Goal: Information Seeking & Learning: Learn about a topic

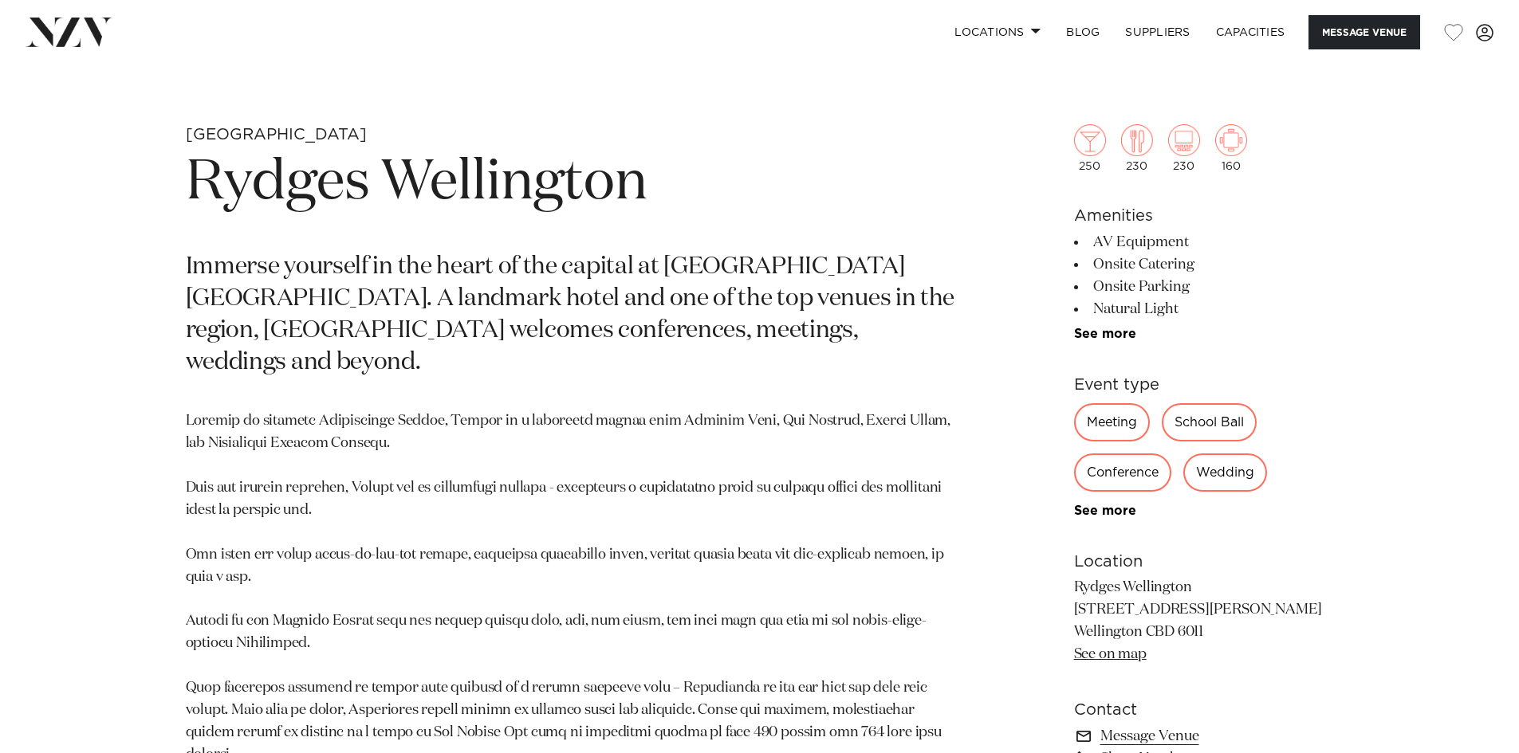
scroll to position [718, 0]
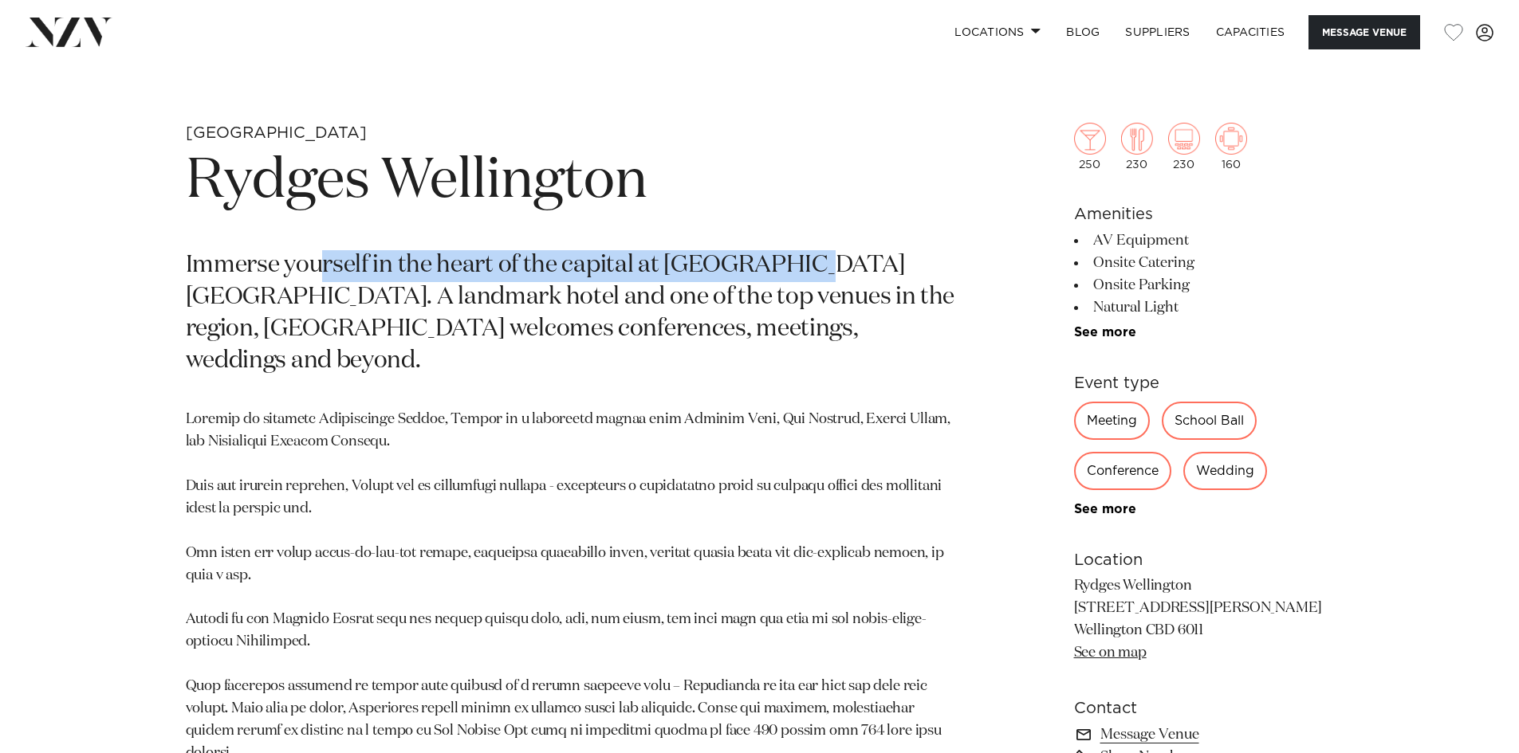
drag, startPoint x: 361, startPoint y: 271, endPoint x: 847, endPoint y: 283, distance: 485.7
click at [816, 282] on p "Immerse yourself in the heart of the capital at [GEOGRAPHIC_DATA] [GEOGRAPHIC_D…" at bounding box center [573, 314] width 775 height 128
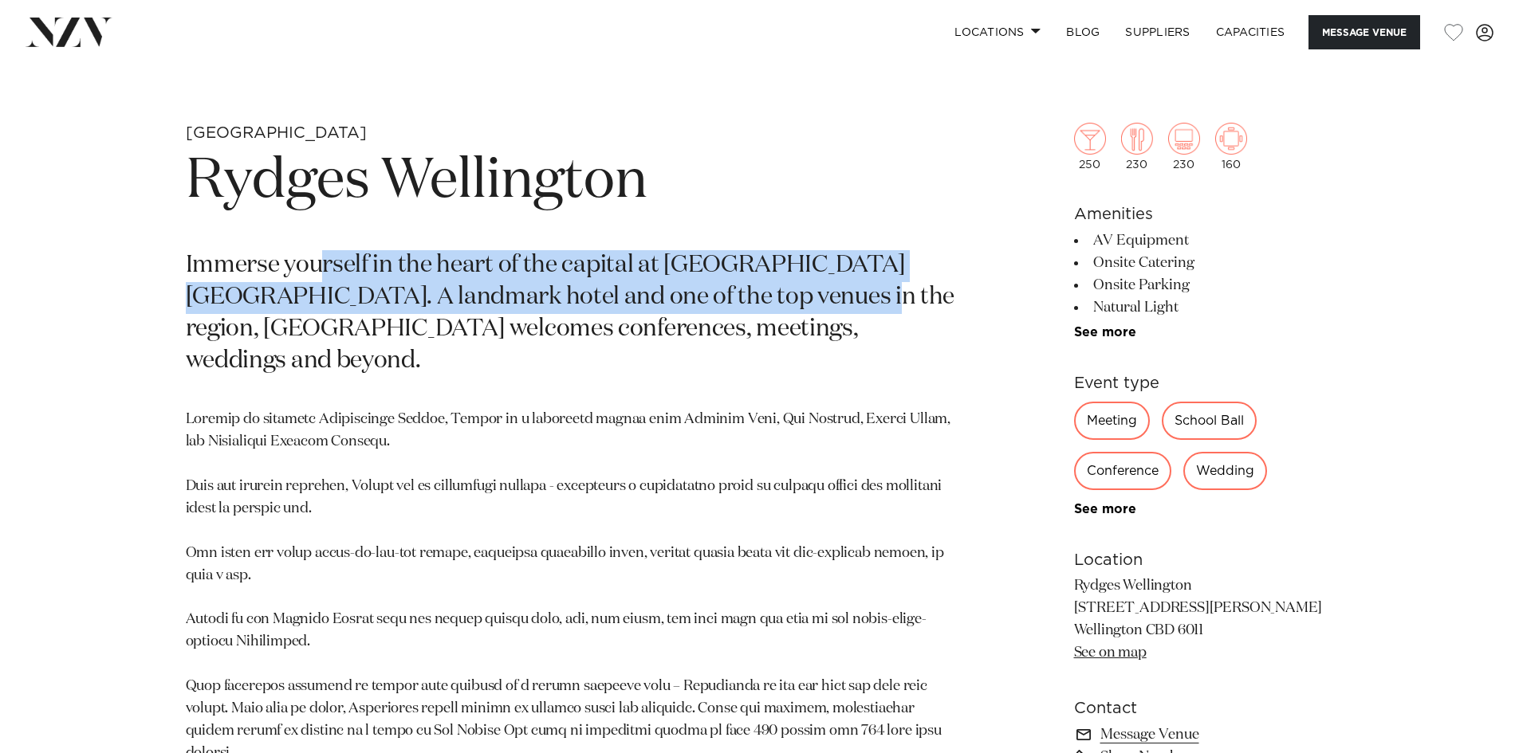
click at [881, 281] on p "Immerse yourself in the heart of the capital at [GEOGRAPHIC_DATA] [GEOGRAPHIC_D…" at bounding box center [573, 314] width 775 height 128
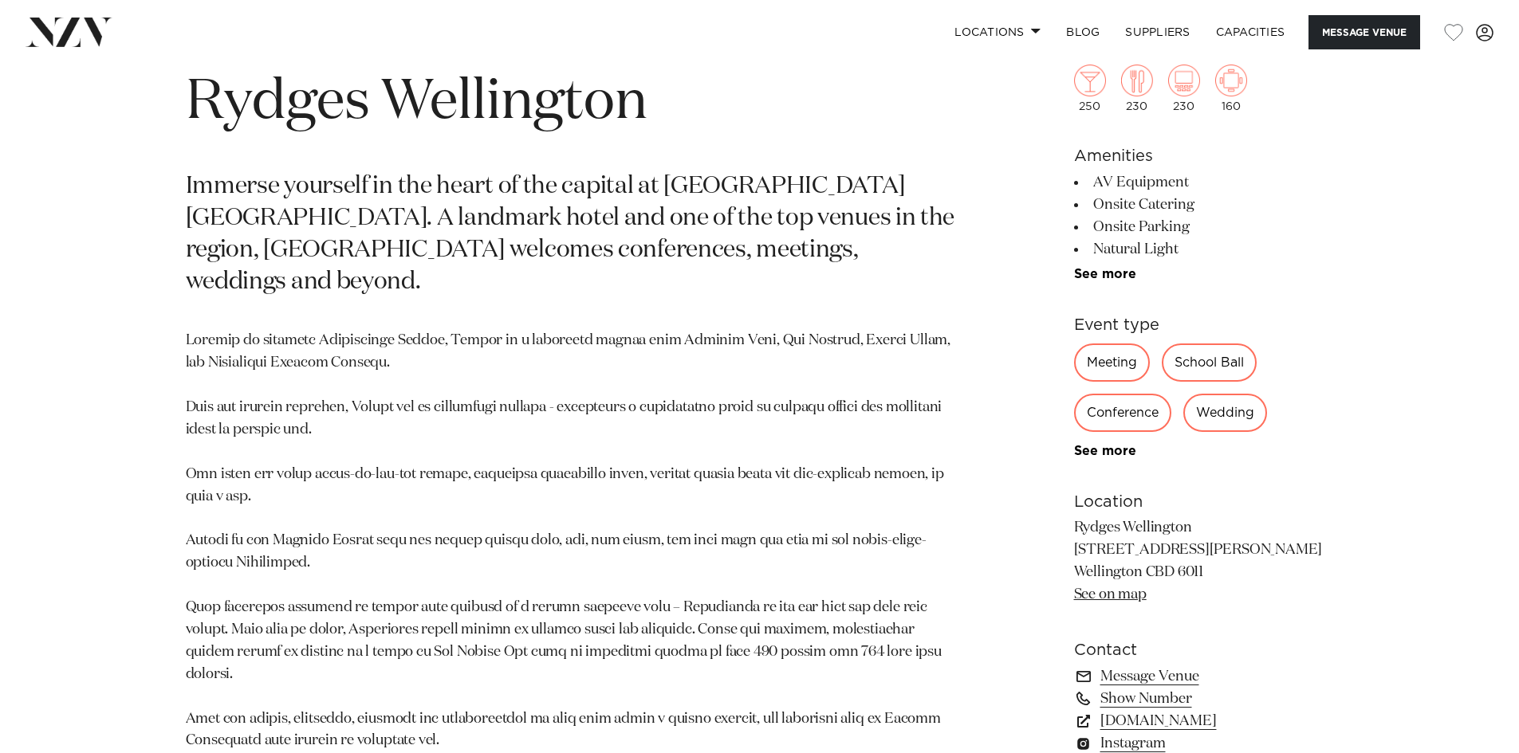
scroll to position [797, 0]
drag, startPoint x: 402, startPoint y: 441, endPoint x: 681, endPoint y: 446, distance: 279.1
click at [681, 446] on p at bounding box center [573, 707] width 775 height 756
click at [719, 438] on p at bounding box center [573, 707] width 775 height 756
drag, startPoint x: 293, startPoint y: 507, endPoint x: 541, endPoint y: 514, distance: 247.2
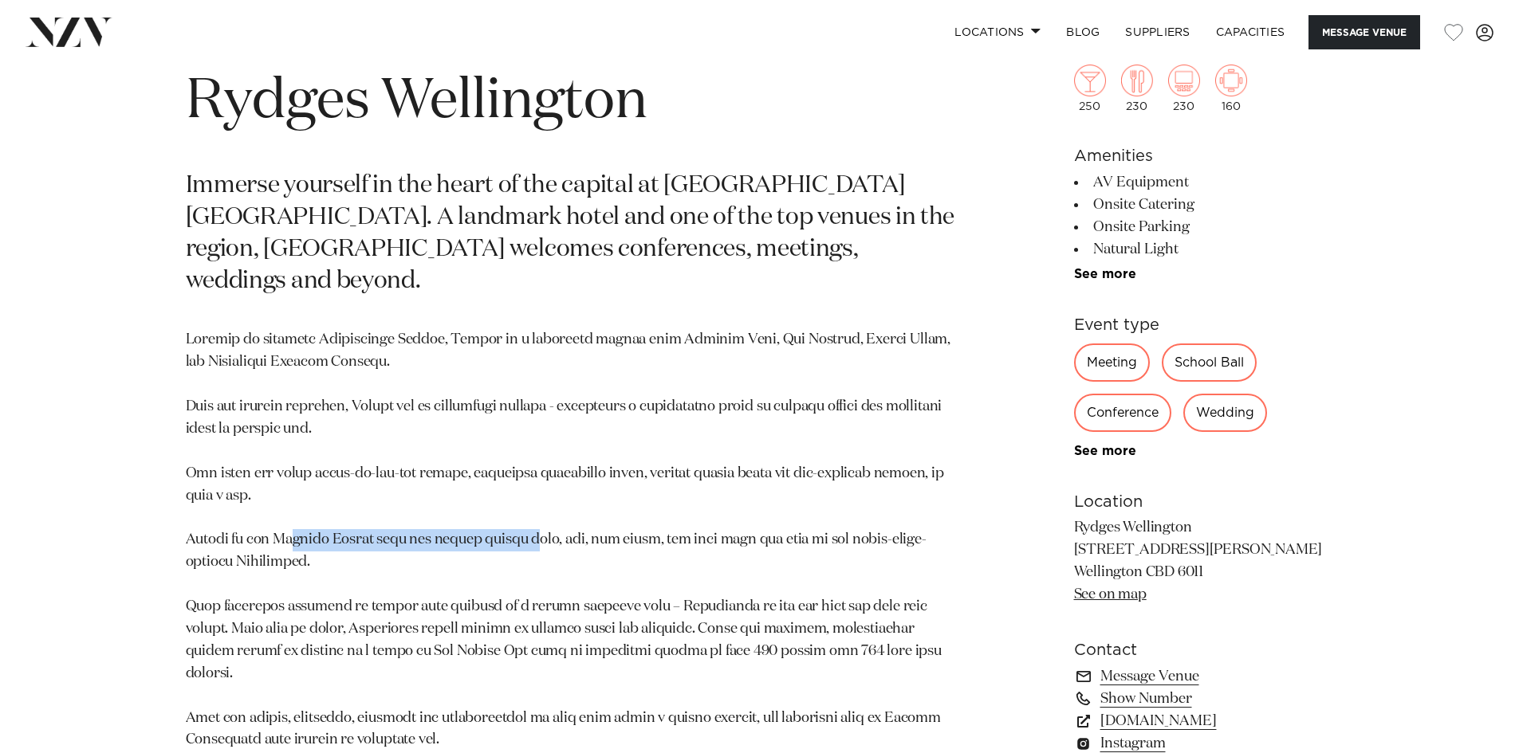
click at [522, 518] on p at bounding box center [573, 707] width 775 height 756
click at [543, 510] on p at bounding box center [573, 707] width 775 height 756
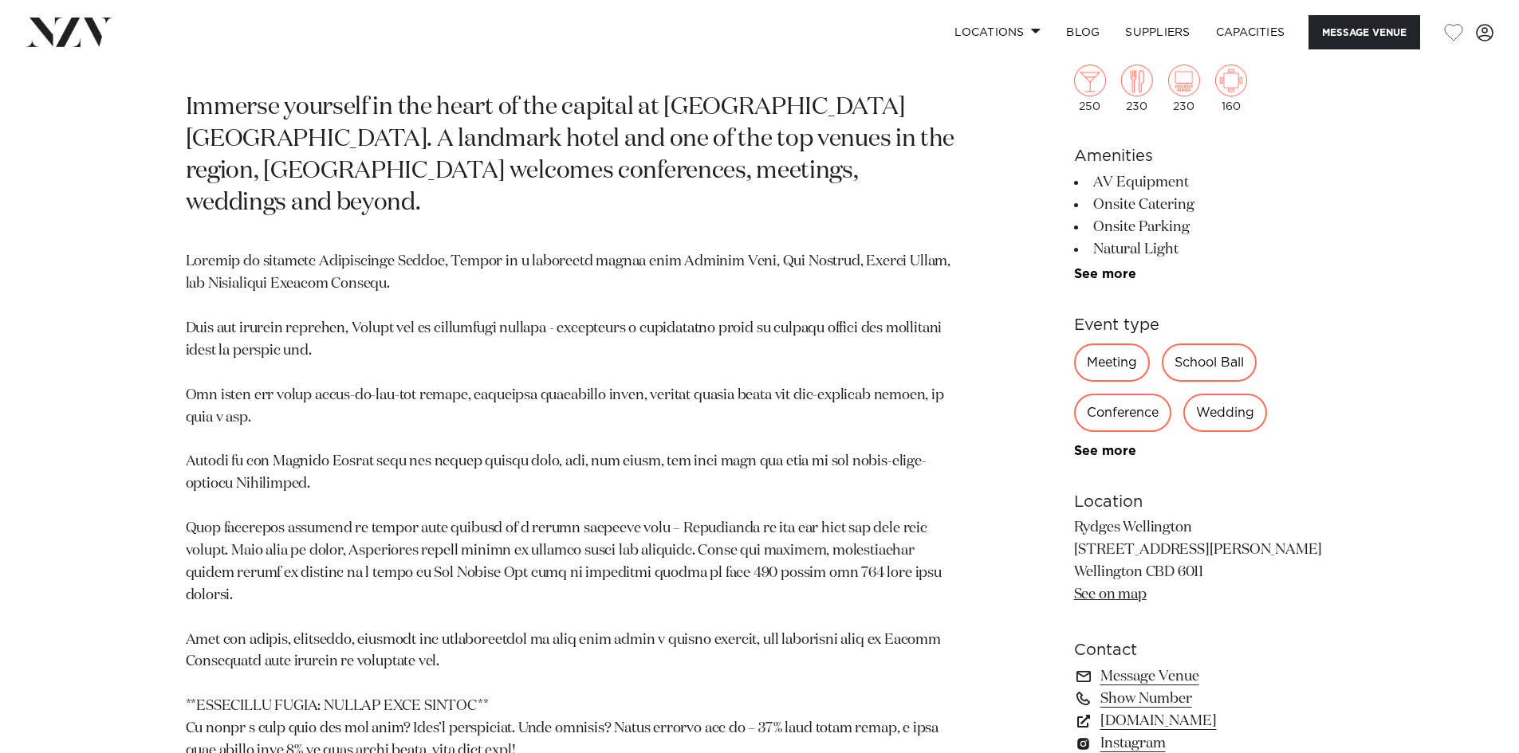
scroll to position [876, 0]
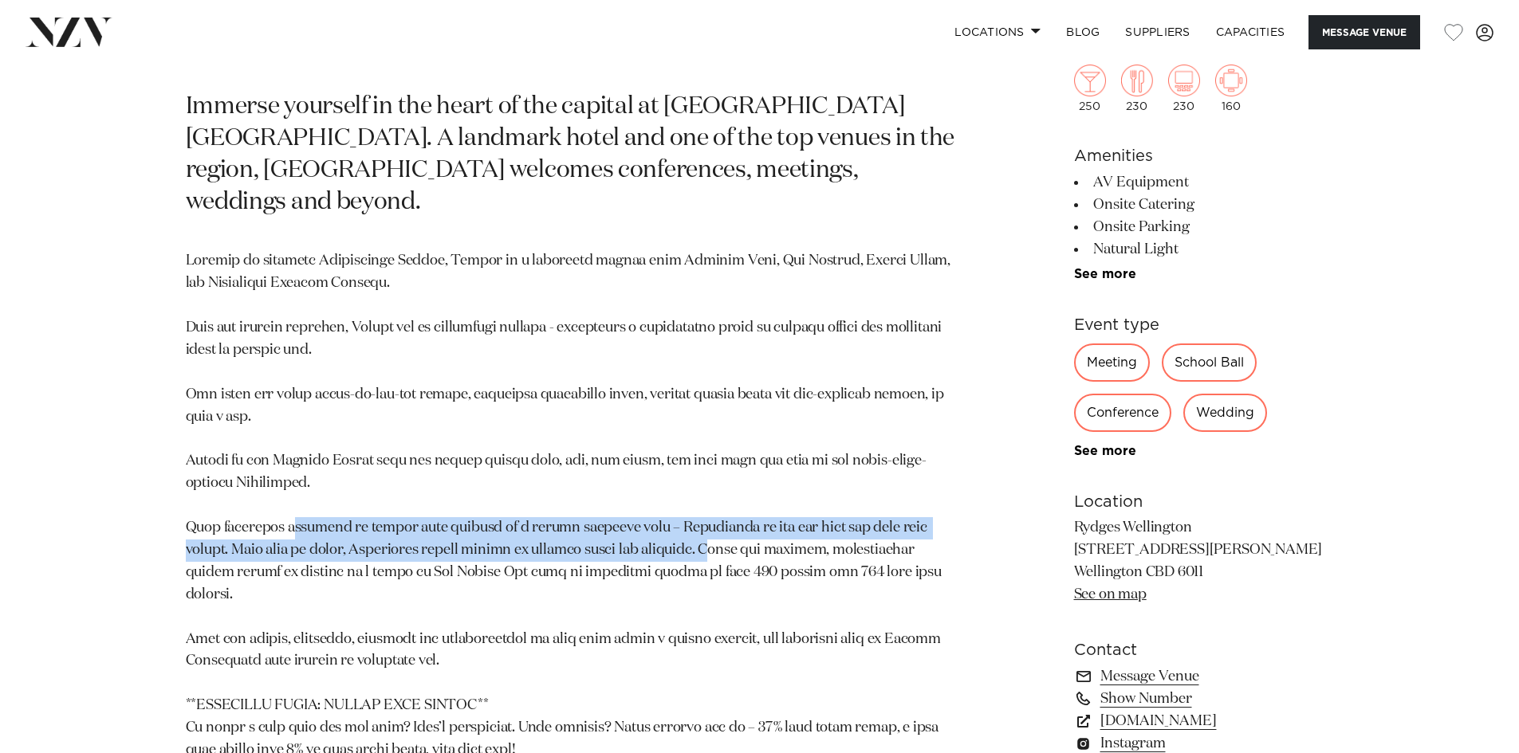
drag, startPoint x: 305, startPoint y: 489, endPoint x: 651, endPoint y: 524, distance: 347.0
click at [651, 524] on p at bounding box center [573, 628] width 775 height 756
click at [643, 520] on p at bounding box center [573, 628] width 775 height 756
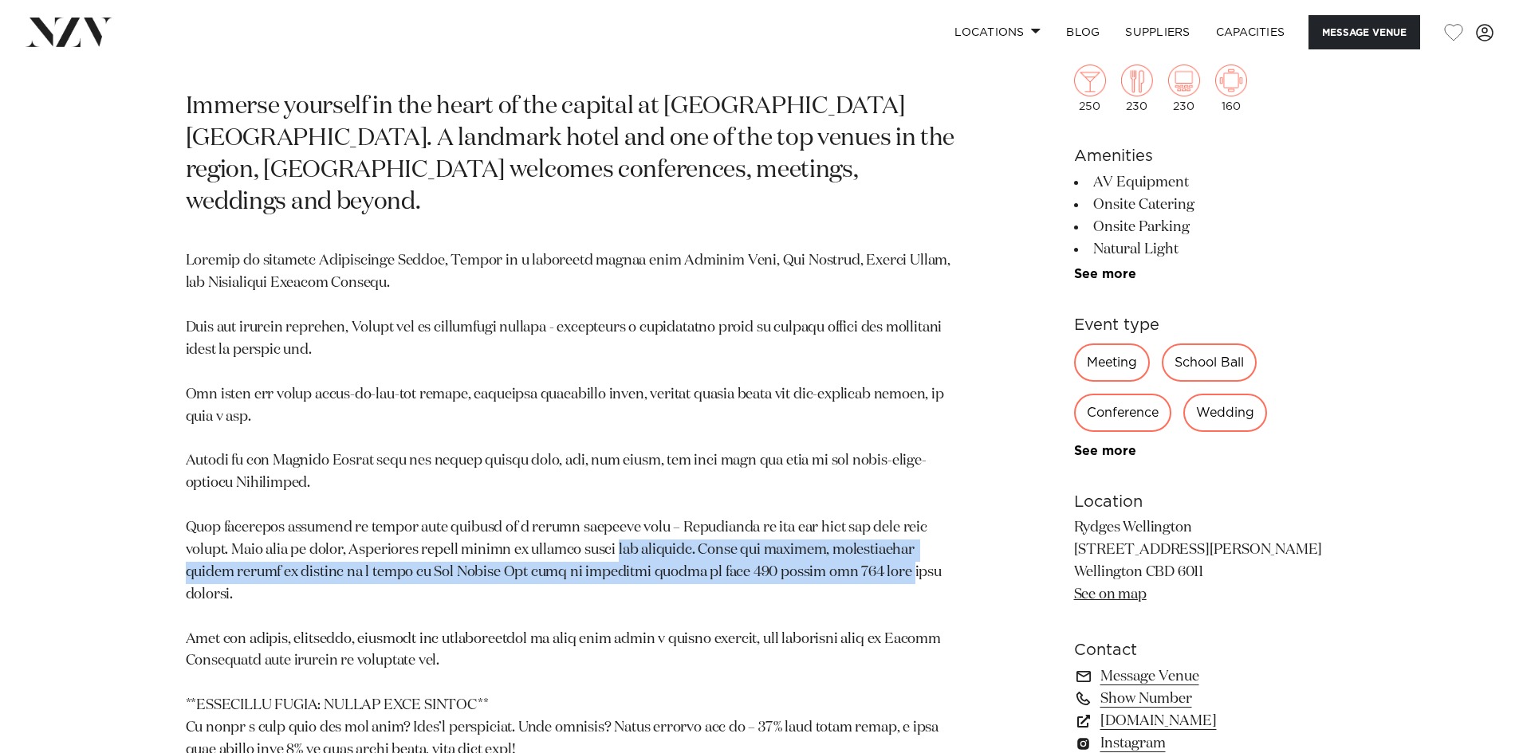
drag, startPoint x: 557, startPoint y: 520, endPoint x: 785, endPoint y: 531, distance: 228.3
click at [767, 532] on p at bounding box center [573, 628] width 775 height 756
click at [791, 529] on p at bounding box center [573, 628] width 775 height 756
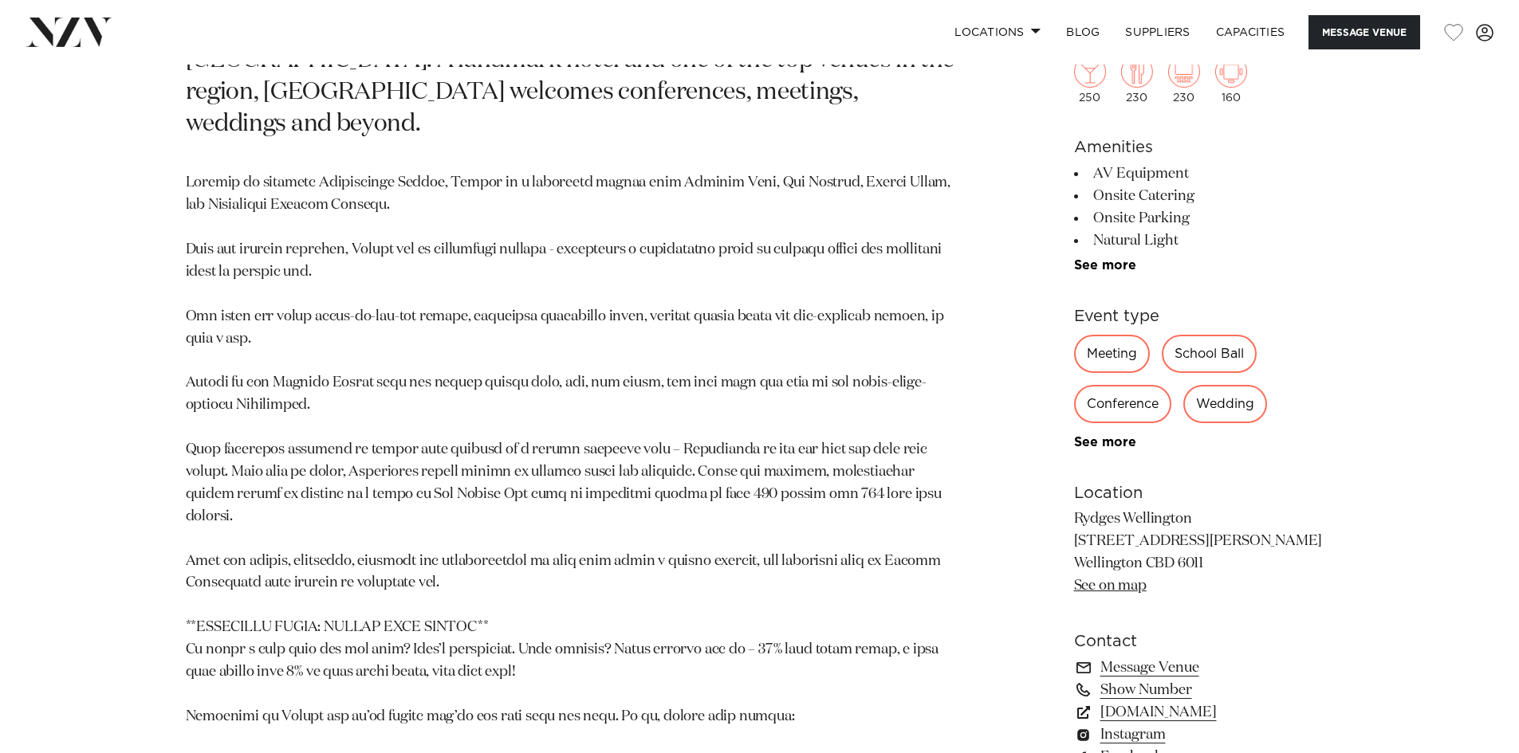
scroll to position [955, 0]
drag, startPoint x: 368, startPoint y: 502, endPoint x: 691, endPoint y: 511, distance: 323.0
click at [688, 511] on p at bounding box center [573, 549] width 775 height 756
click at [740, 508] on p at bounding box center [573, 549] width 775 height 756
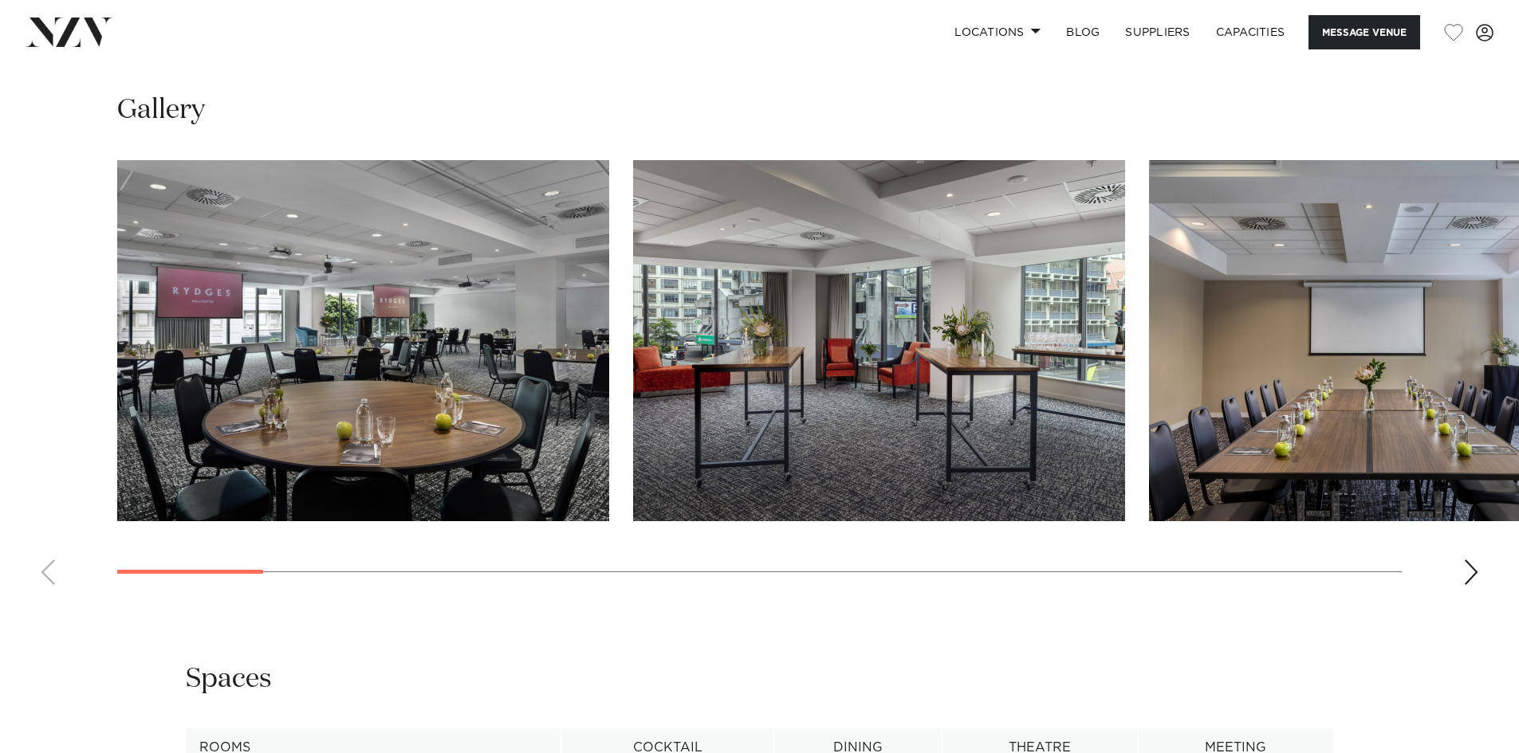
scroll to position [1833, 0]
click at [1460, 515] on swiper-container at bounding box center [759, 380] width 1519 height 438
click at [1467, 560] on div "Next slide" at bounding box center [1471, 573] width 16 height 26
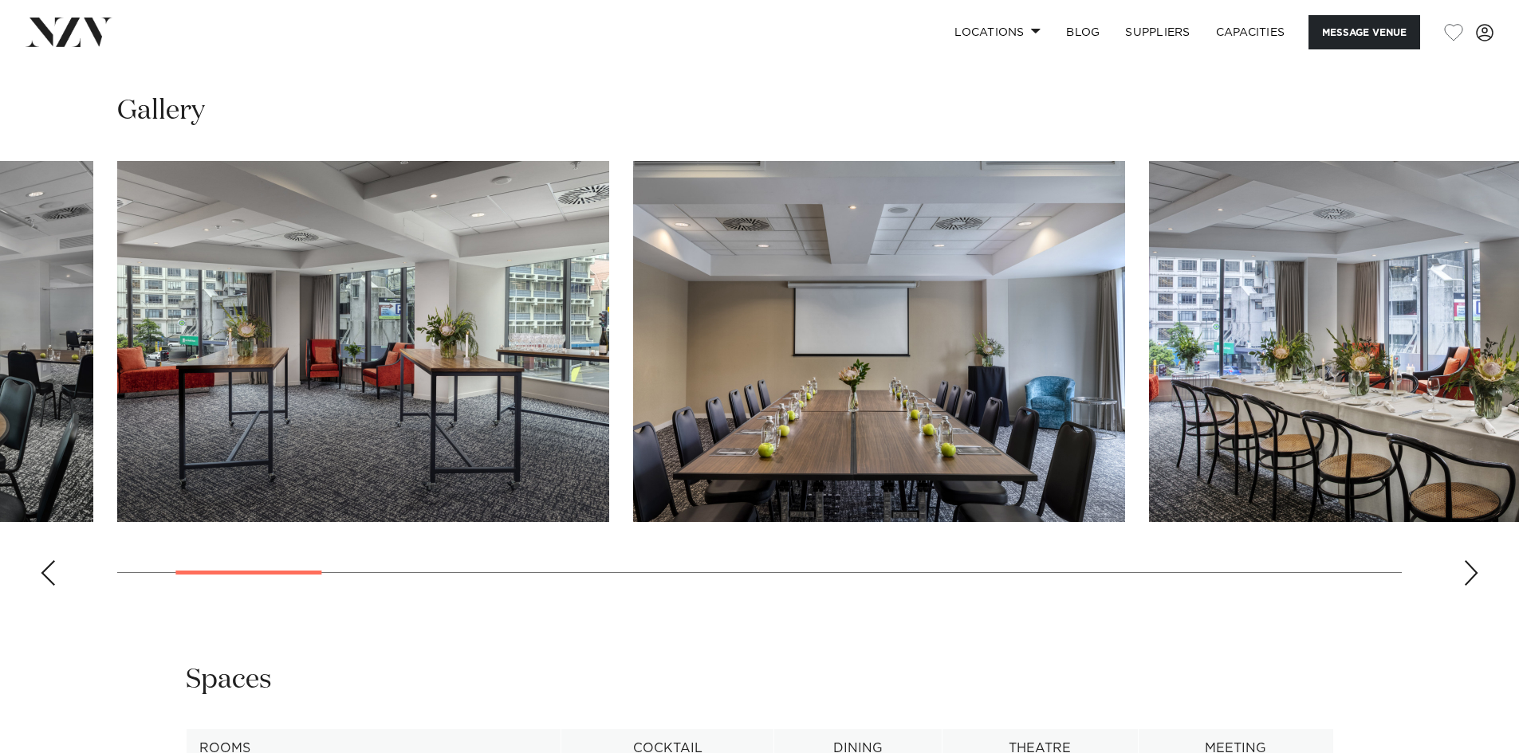
click at [1467, 560] on div "Next slide" at bounding box center [1471, 573] width 16 height 26
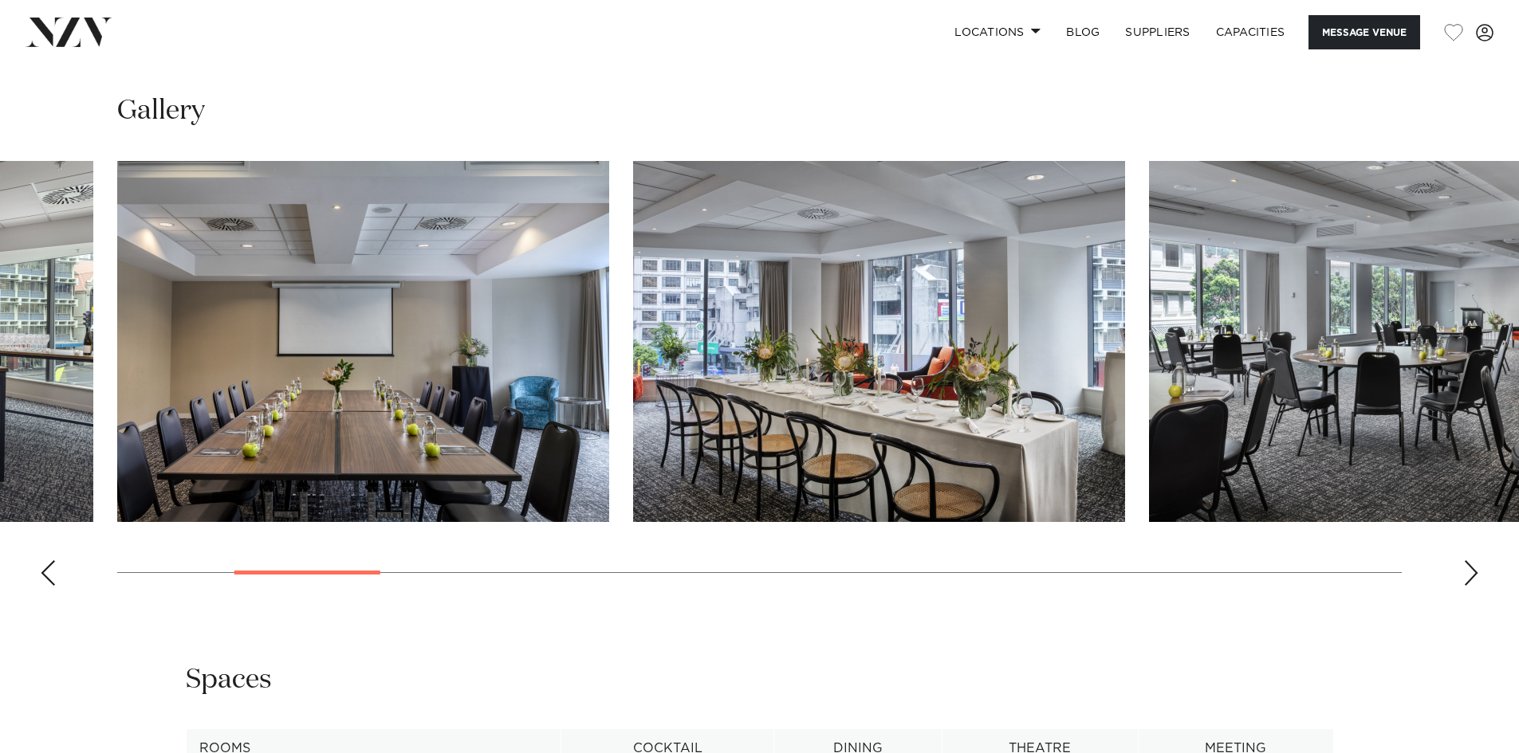
click at [1466, 560] on div "Next slide" at bounding box center [1471, 573] width 16 height 26
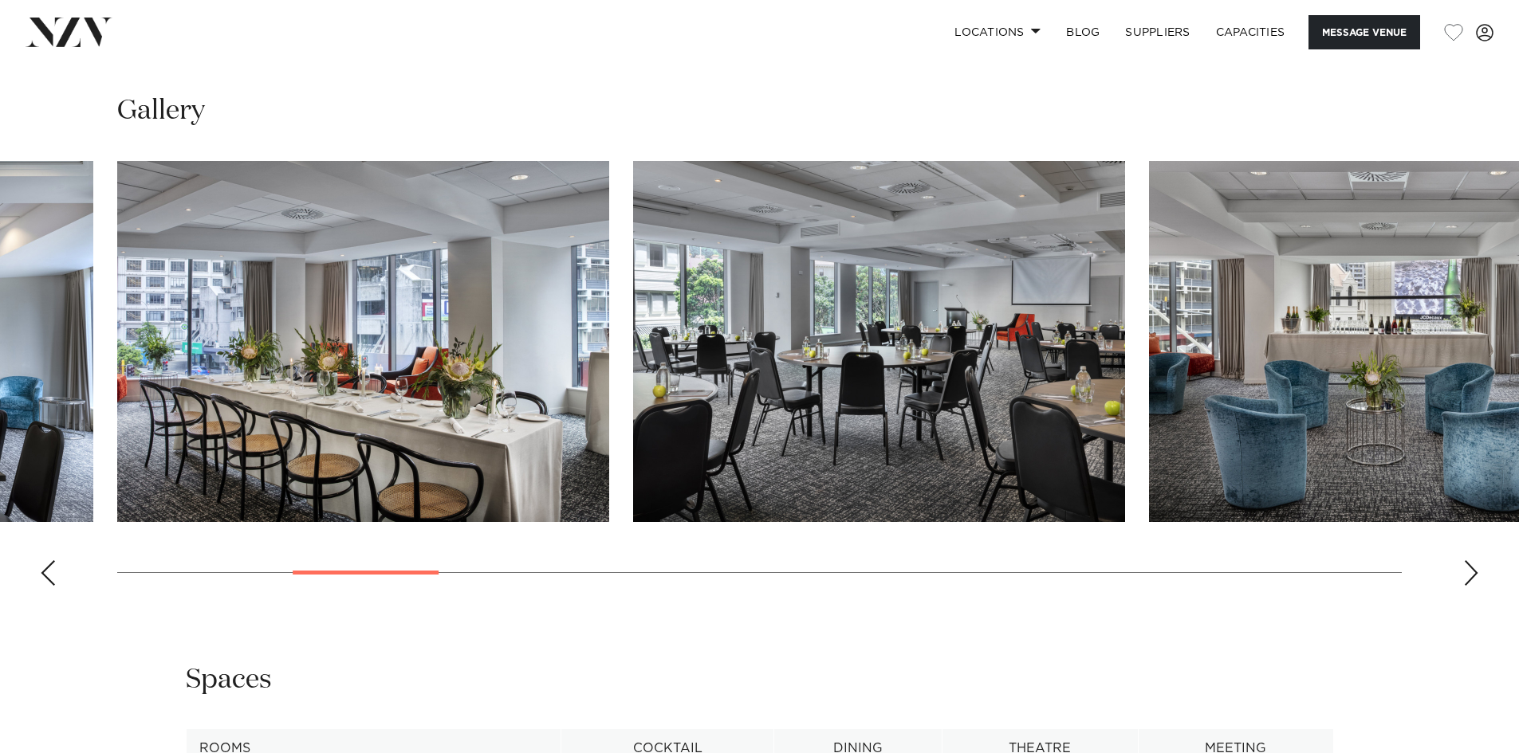
click at [1466, 560] on div "Next slide" at bounding box center [1471, 573] width 16 height 26
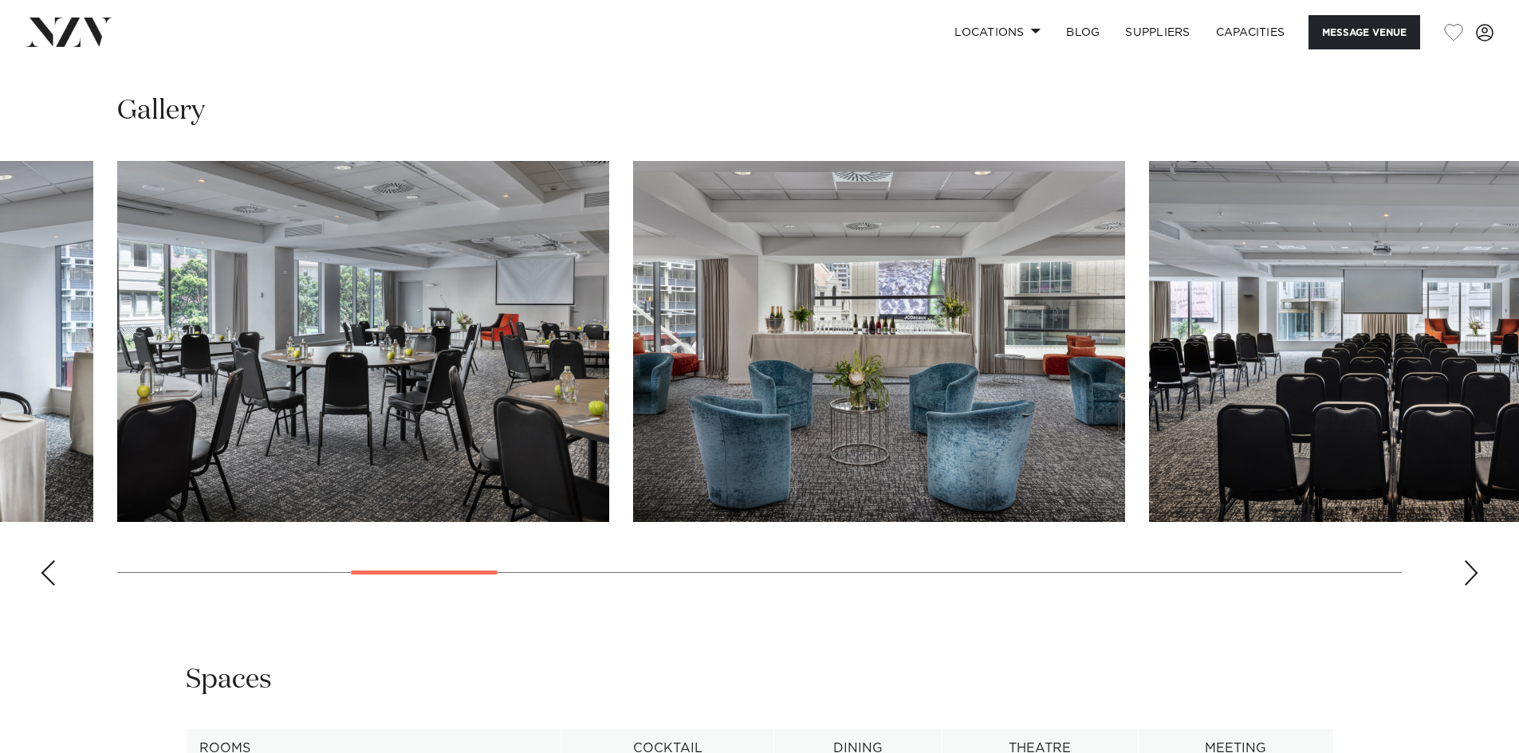
click at [1466, 560] on div "Next slide" at bounding box center [1471, 573] width 16 height 26
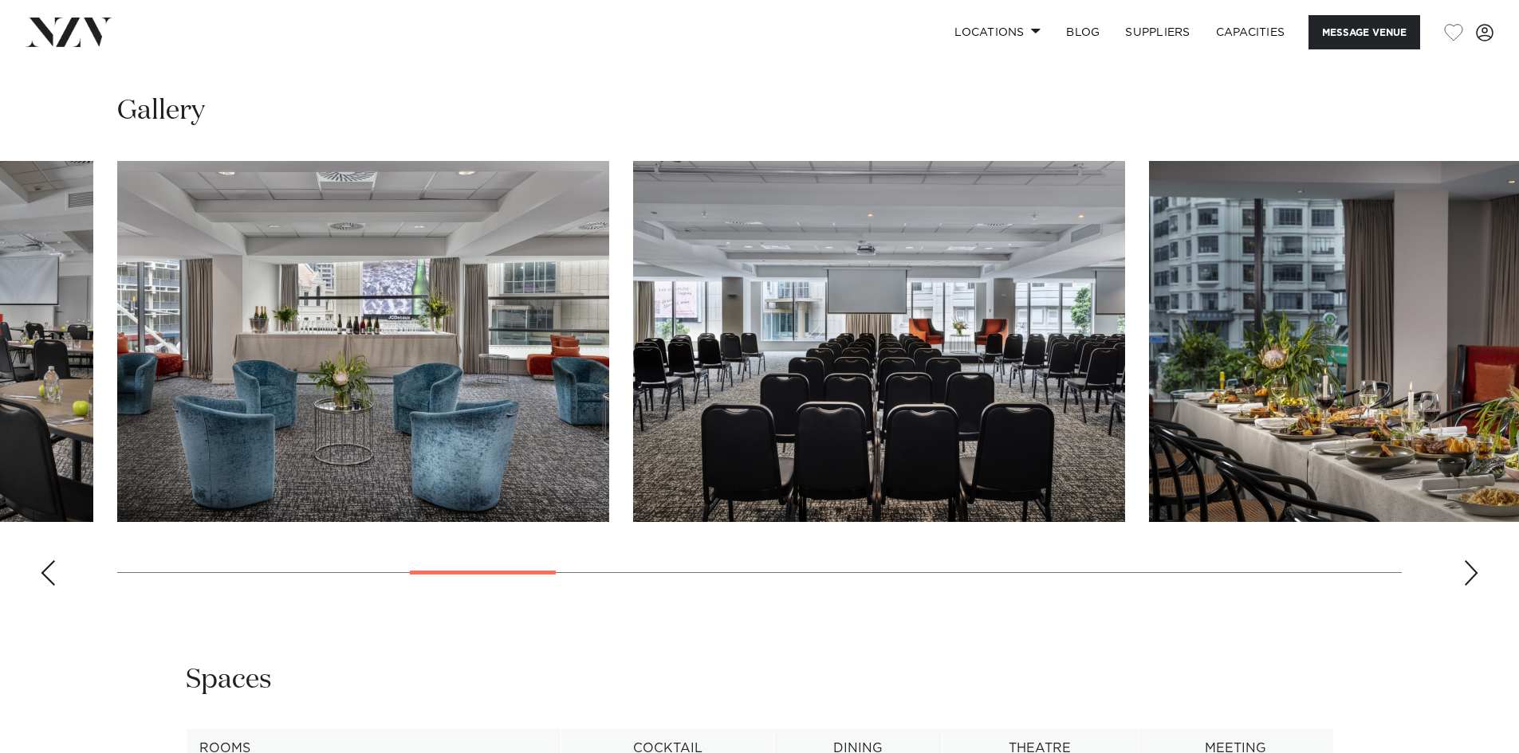
click at [1466, 560] on div "Next slide" at bounding box center [1471, 573] width 16 height 26
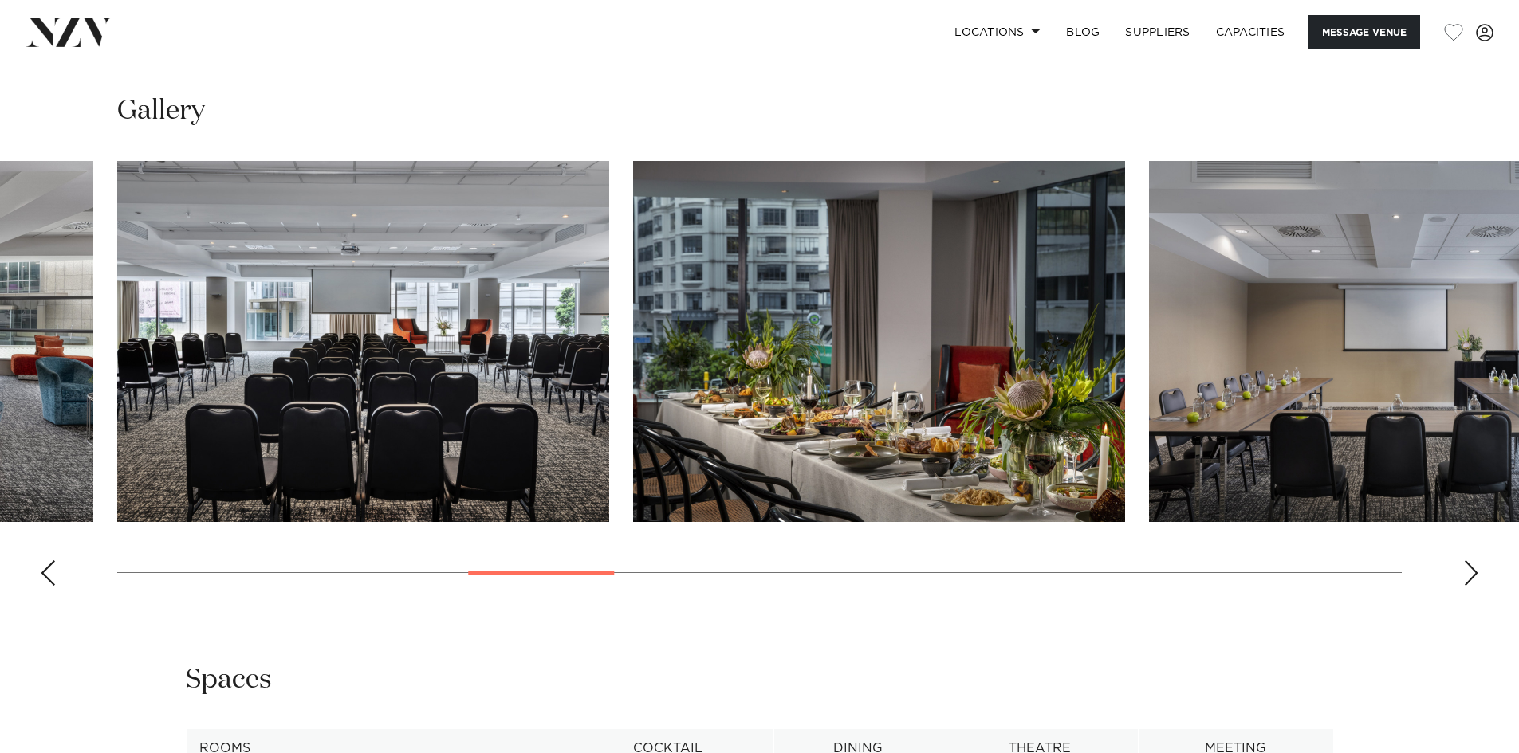
click at [1466, 560] on div "Next slide" at bounding box center [1471, 573] width 16 height 26
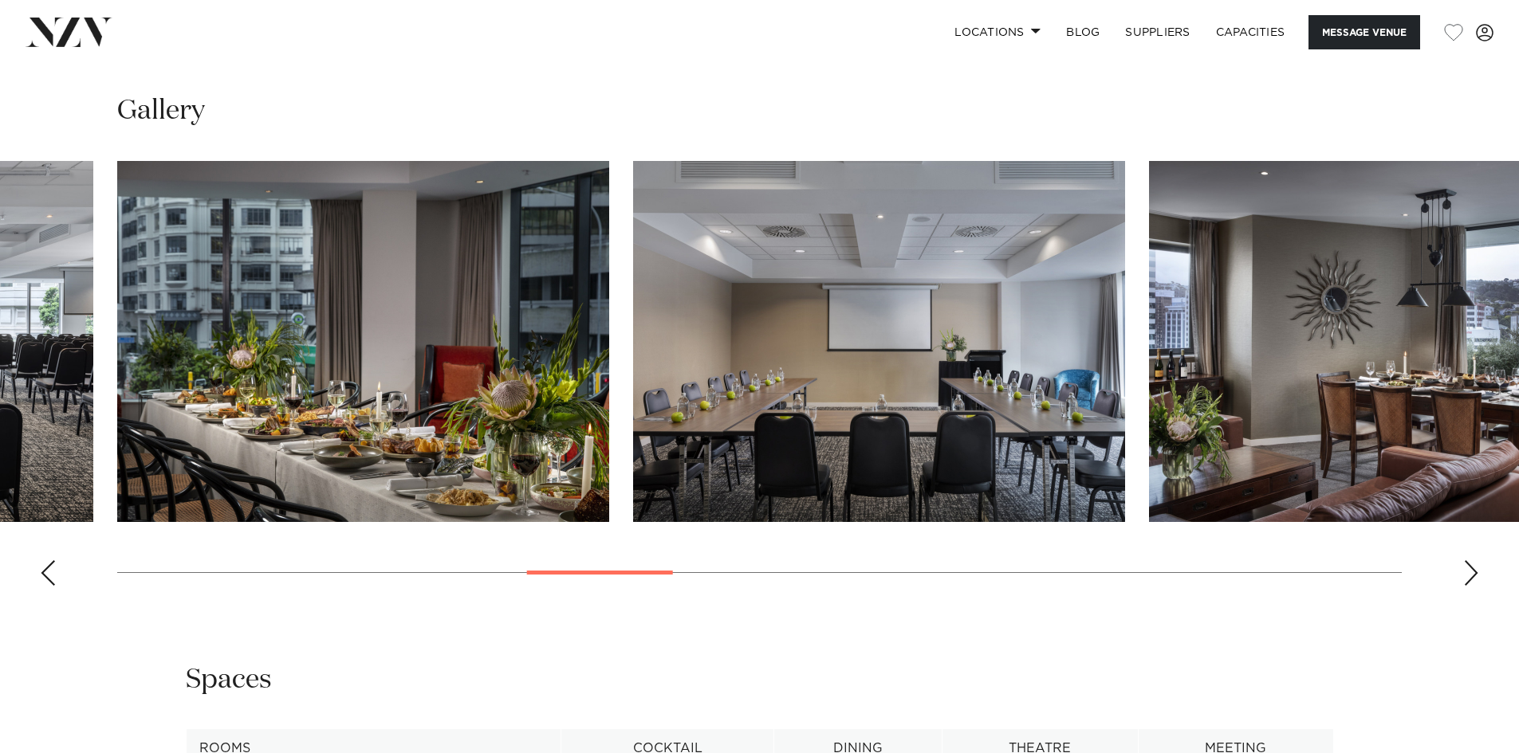
click at [1466, 560] on div "Next slide" at bounding box center [1471, 573] width 16 height 26
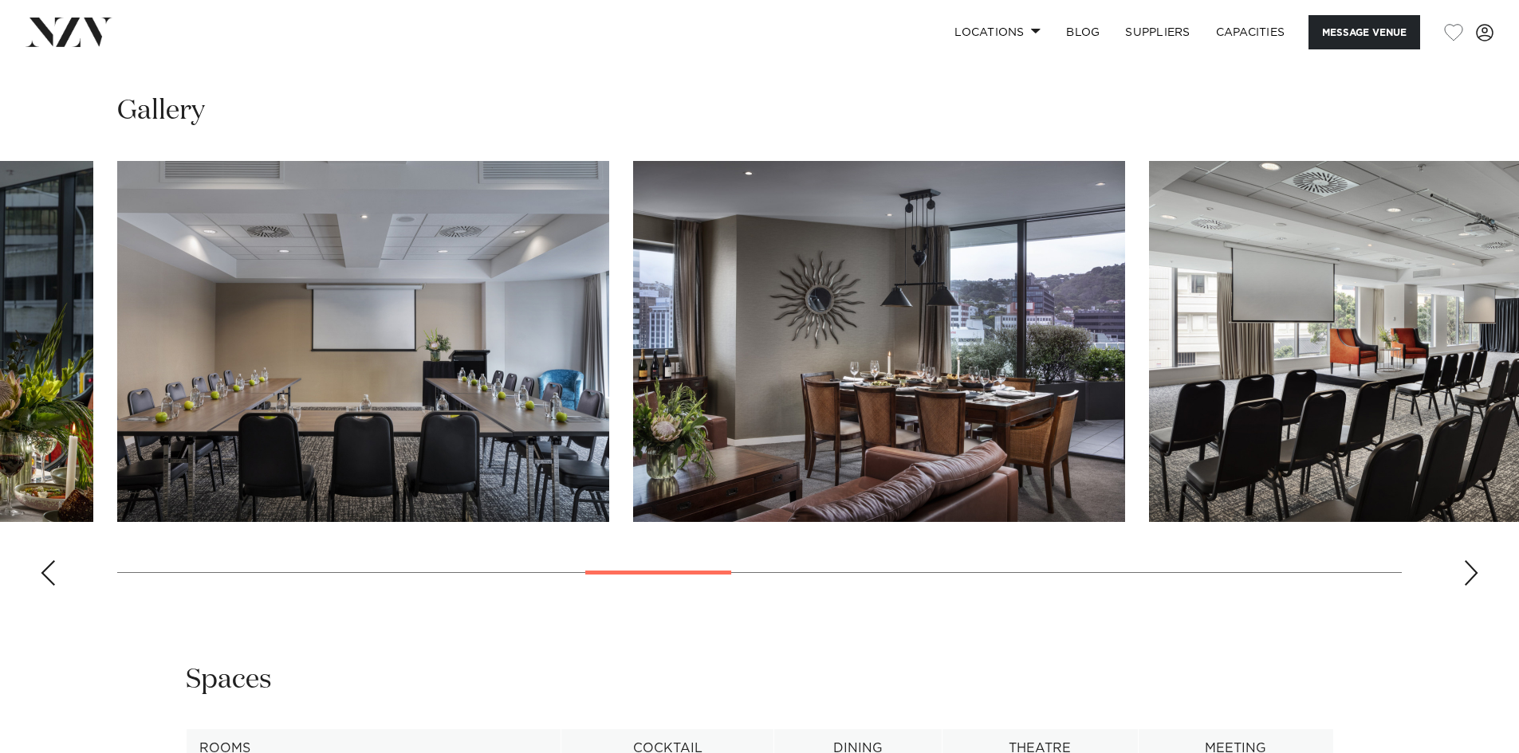
click at [1466, 560] on div "Next slide" at bounding box center [1471, 573] width 16 height 26
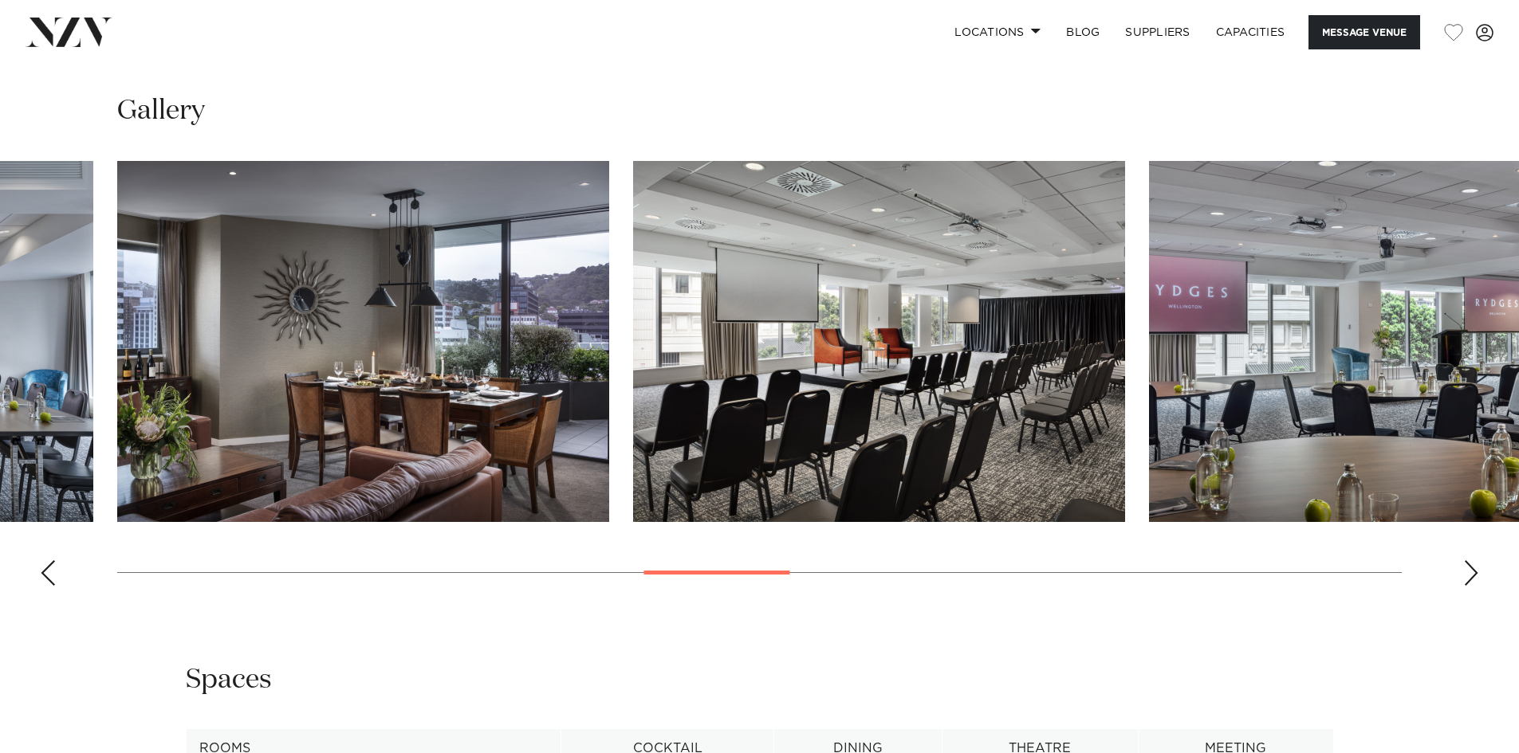
click at [1466, 560] on div "Next slide" at bounding box center [1471, 573] width 16 height 26
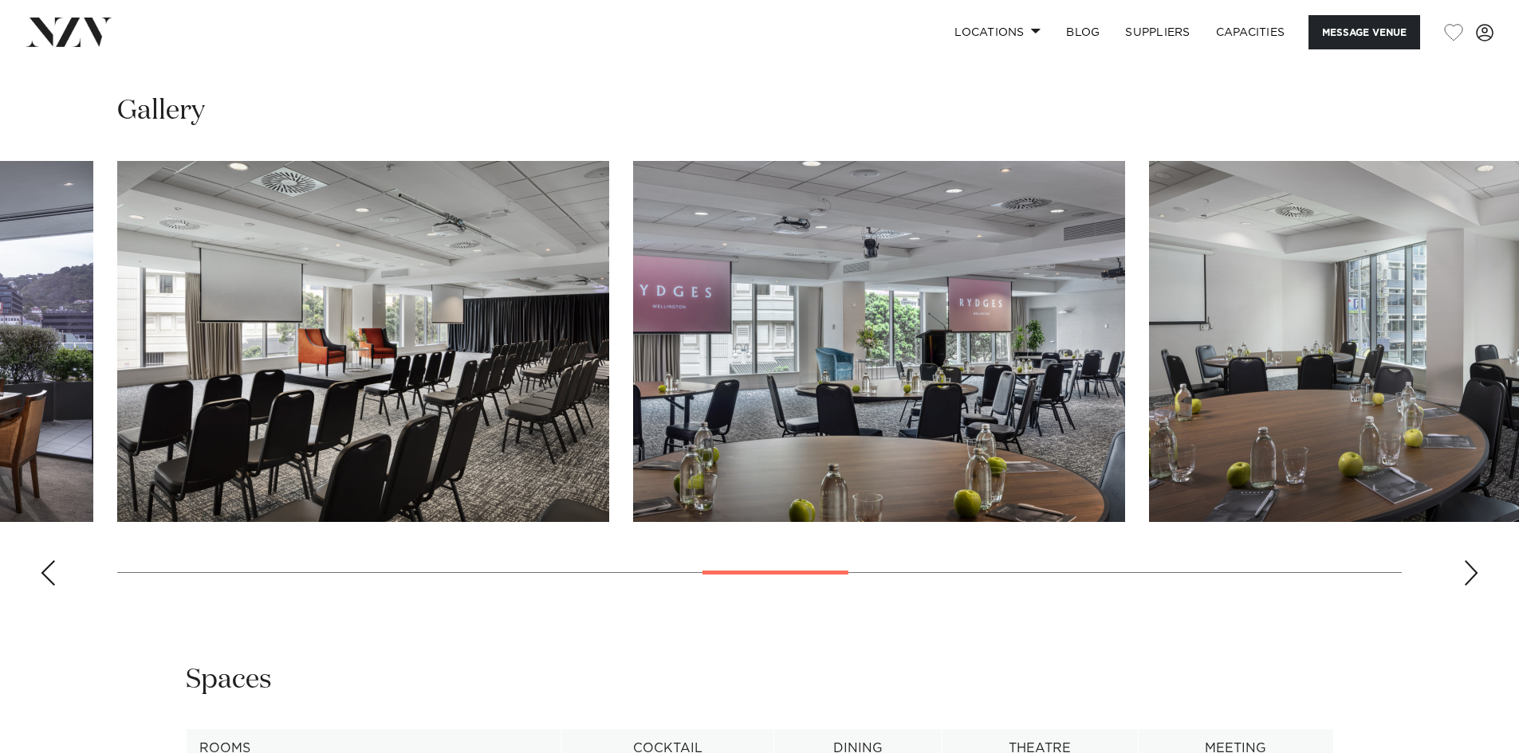
click at [1466, 560] on div "Next slide" at bounding box center [1471, 573] width 16 height 26
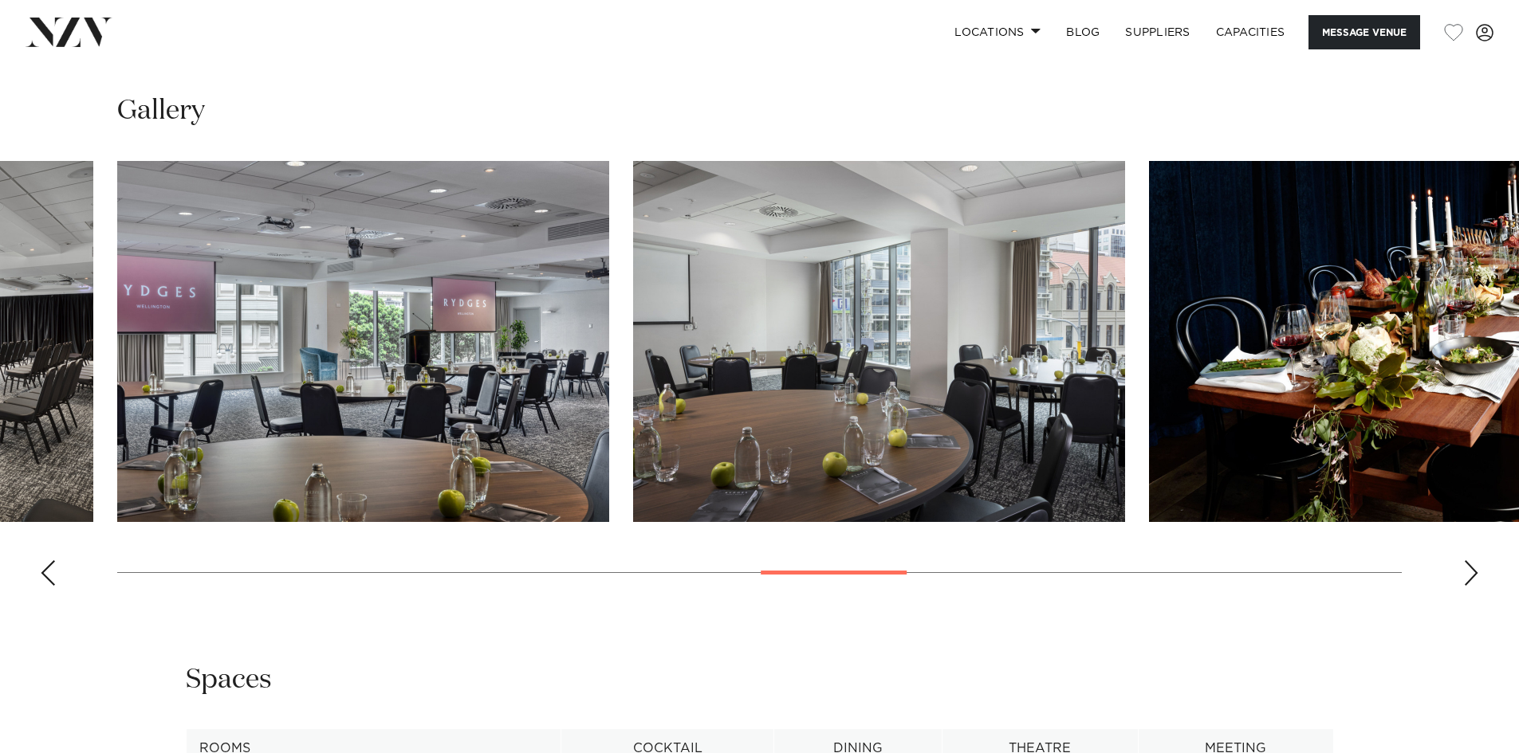
click at [1466, 560] on div "Next slide" at bounding box center [1471, 573] width 16 height 26
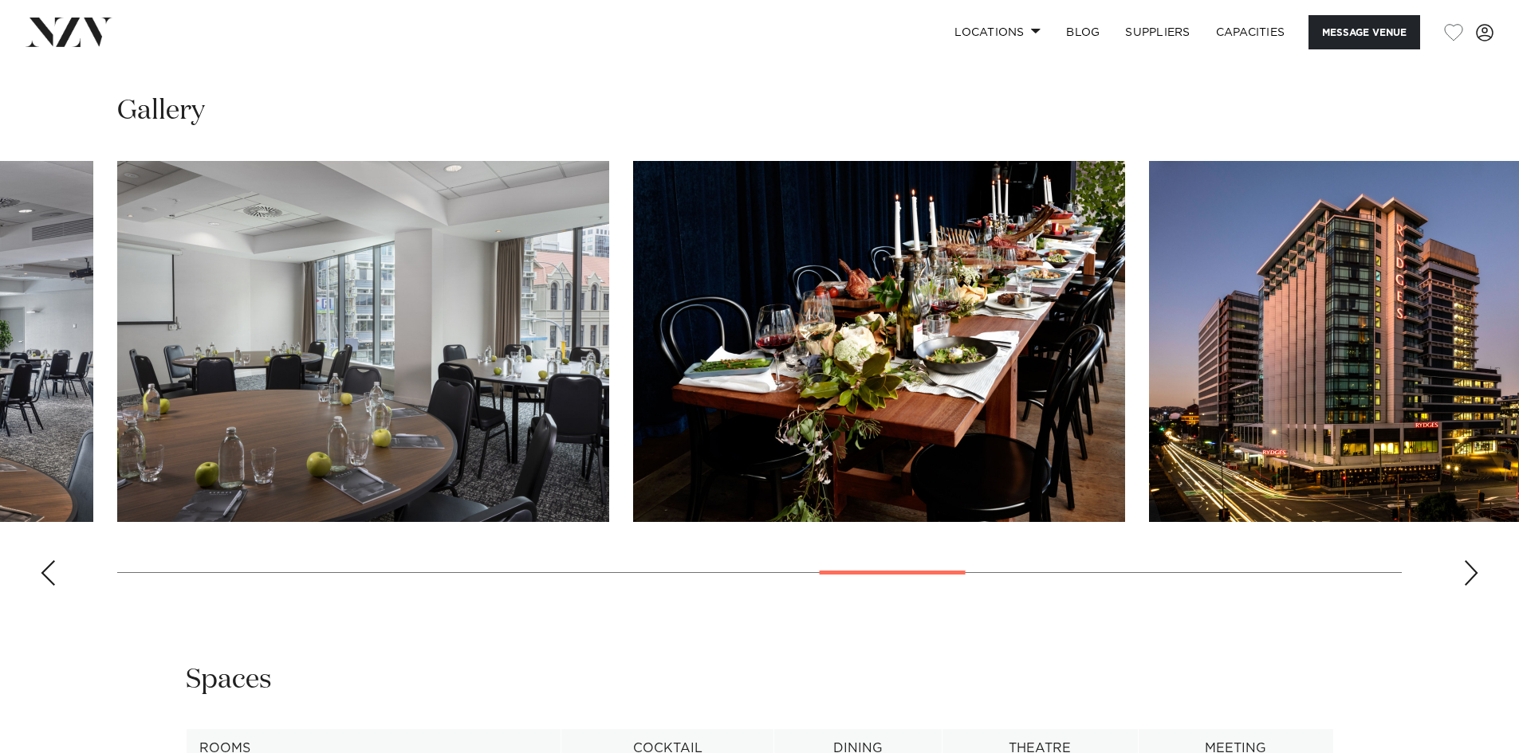
click at [1466, 560] on div "Next slide" at bounding box center [1471, 573] width 16 height 26
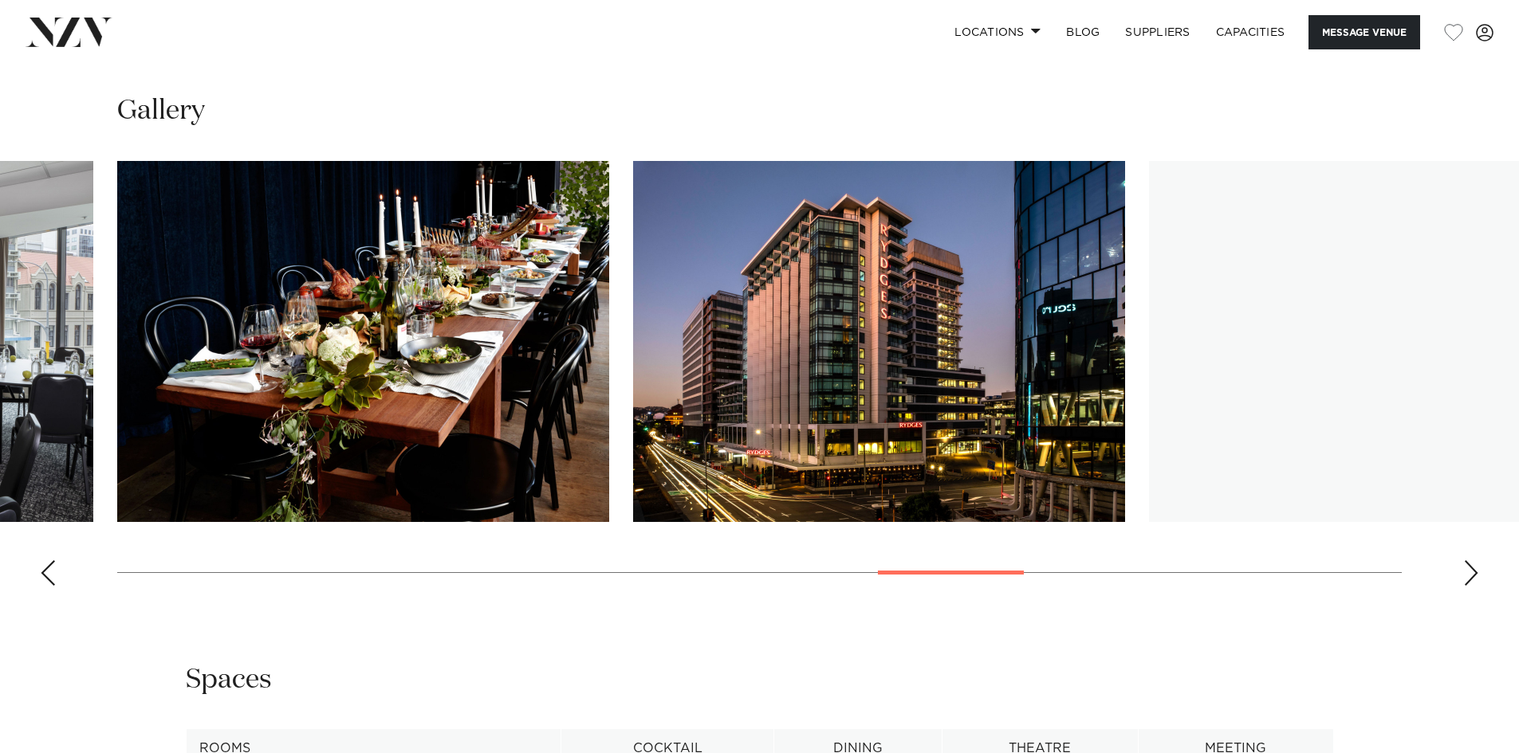
click at [1466, 560] on div "Next slide" at bounding box center [1471, 573] width 16 height 26
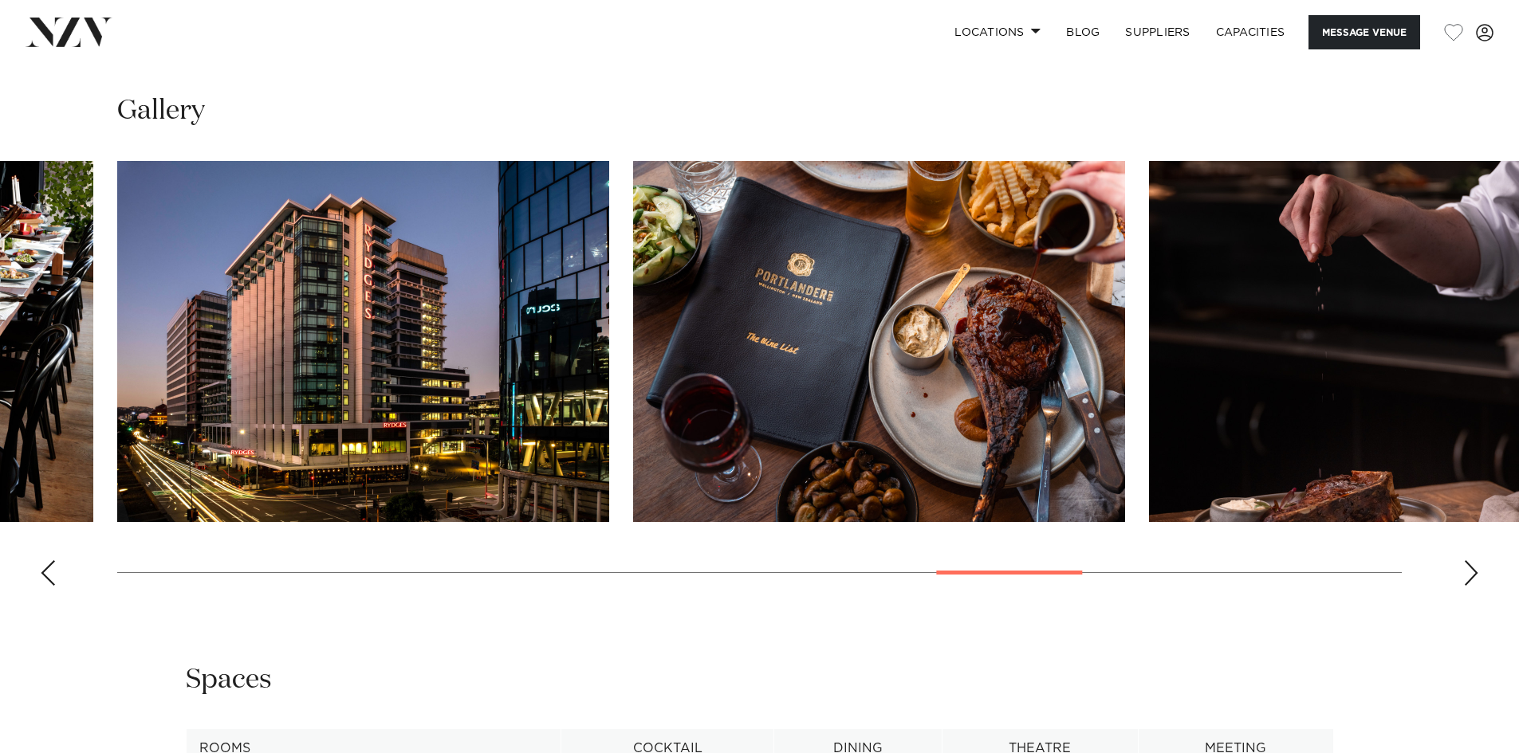
click at [1466, 560] on div "Next slide" at bounding box center [1471, 573] width 16 height 26
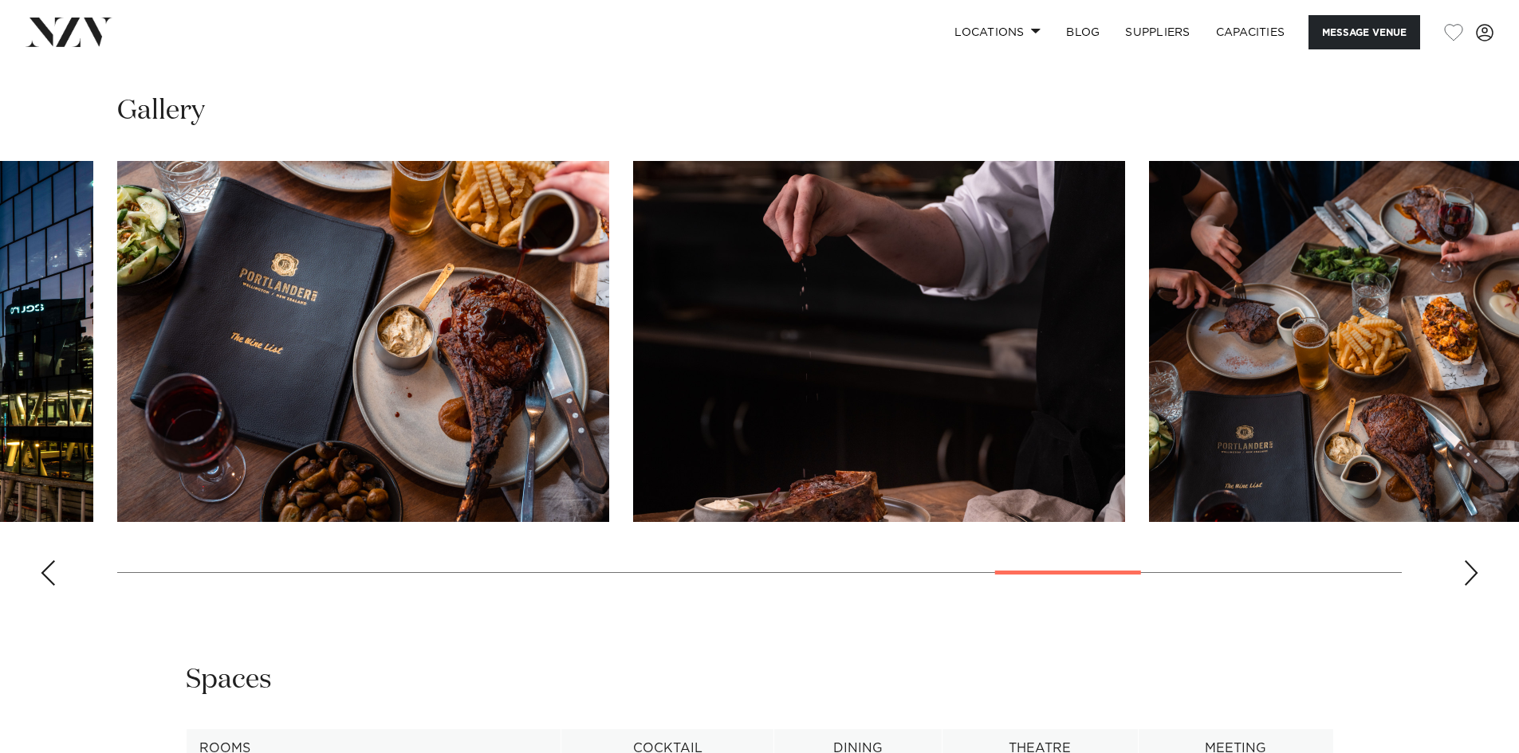
click at [1466, 560] on div "Next slide" at bounding box center [1471, 573] width 16 height 26
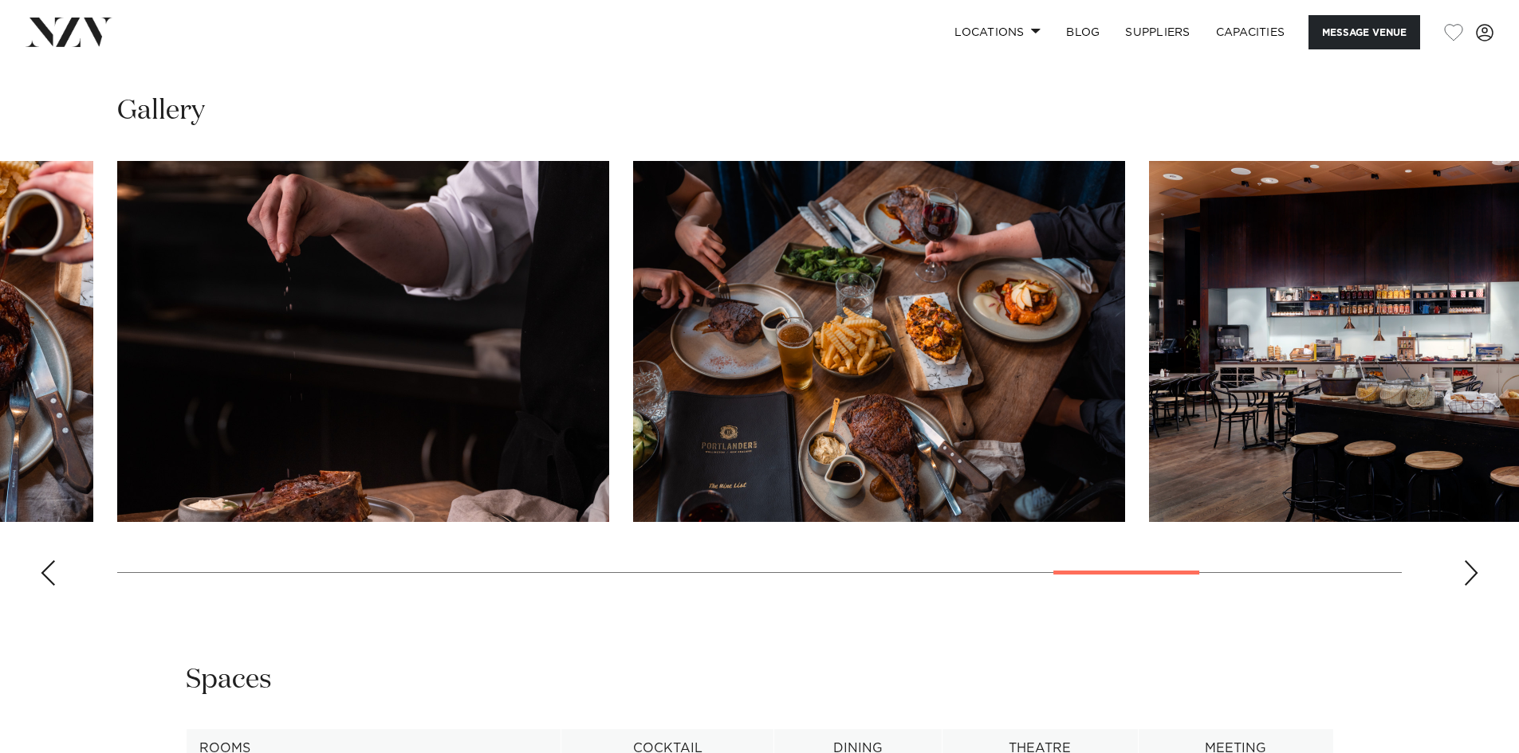
click at [1466, 560] on div "Next slide" at bounding box center [1471, 573] width 16 height 26
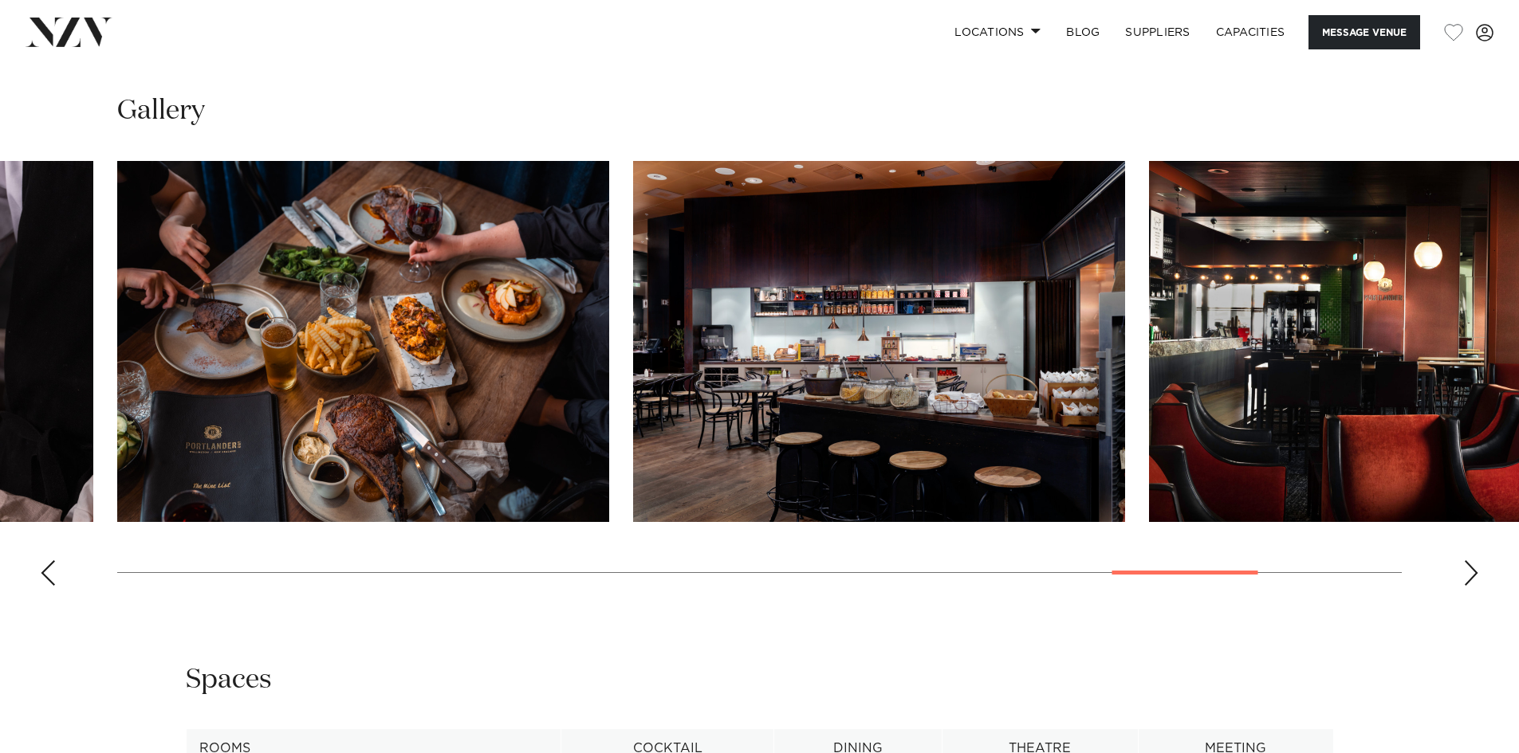
click at [1466, 560] on div "Next slide" at bounding box center [1471, 573] width 16 height 26
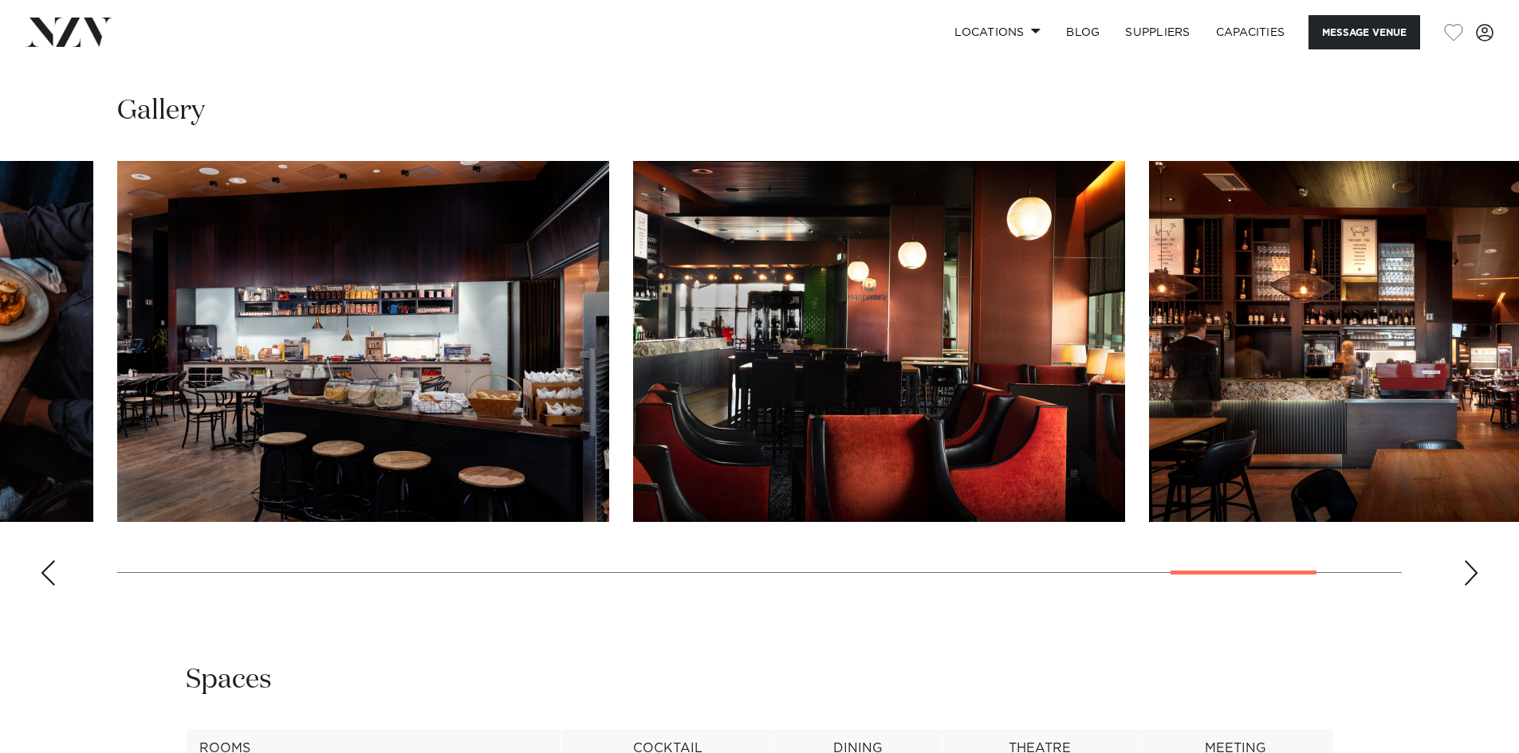
click at [1466, 560] on div "Next slide" at bounding box center [1471, 573] width 16 height 26
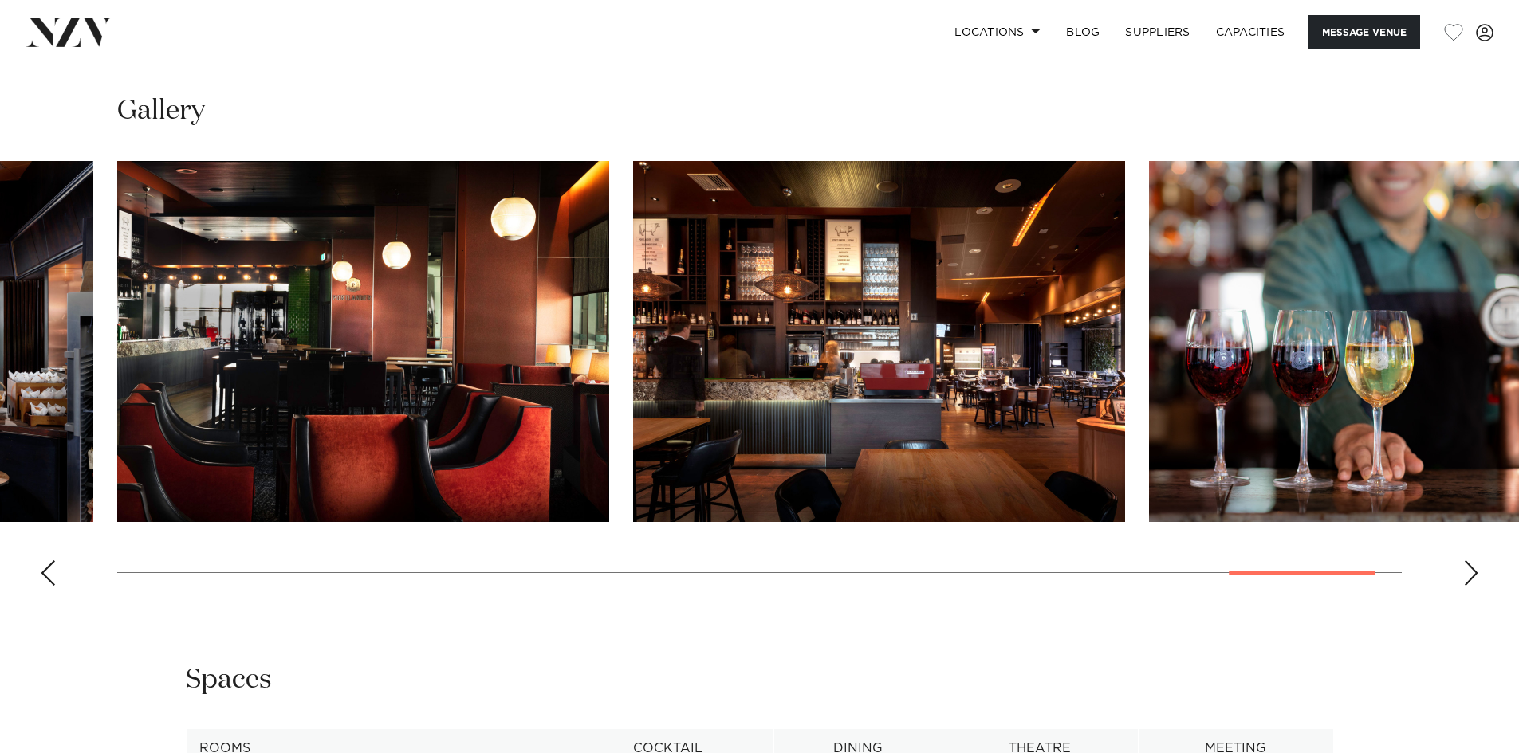
click at [1466, 560] on div "Next slide" at bounding box center [1471, 573] width 16 height 26
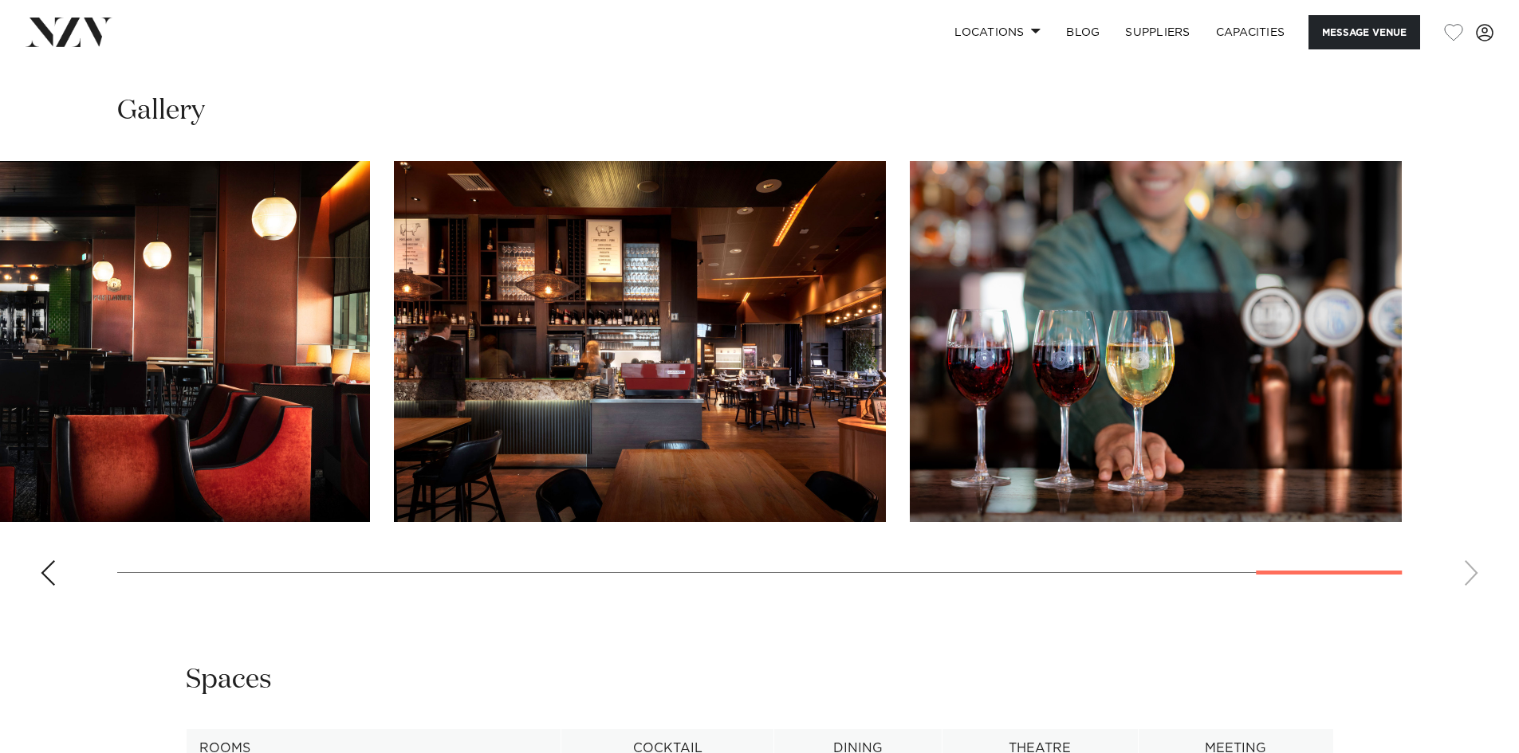
click at [698, 193] on img "21 / 22" at bounding box center [640, 341] width 492 height 361
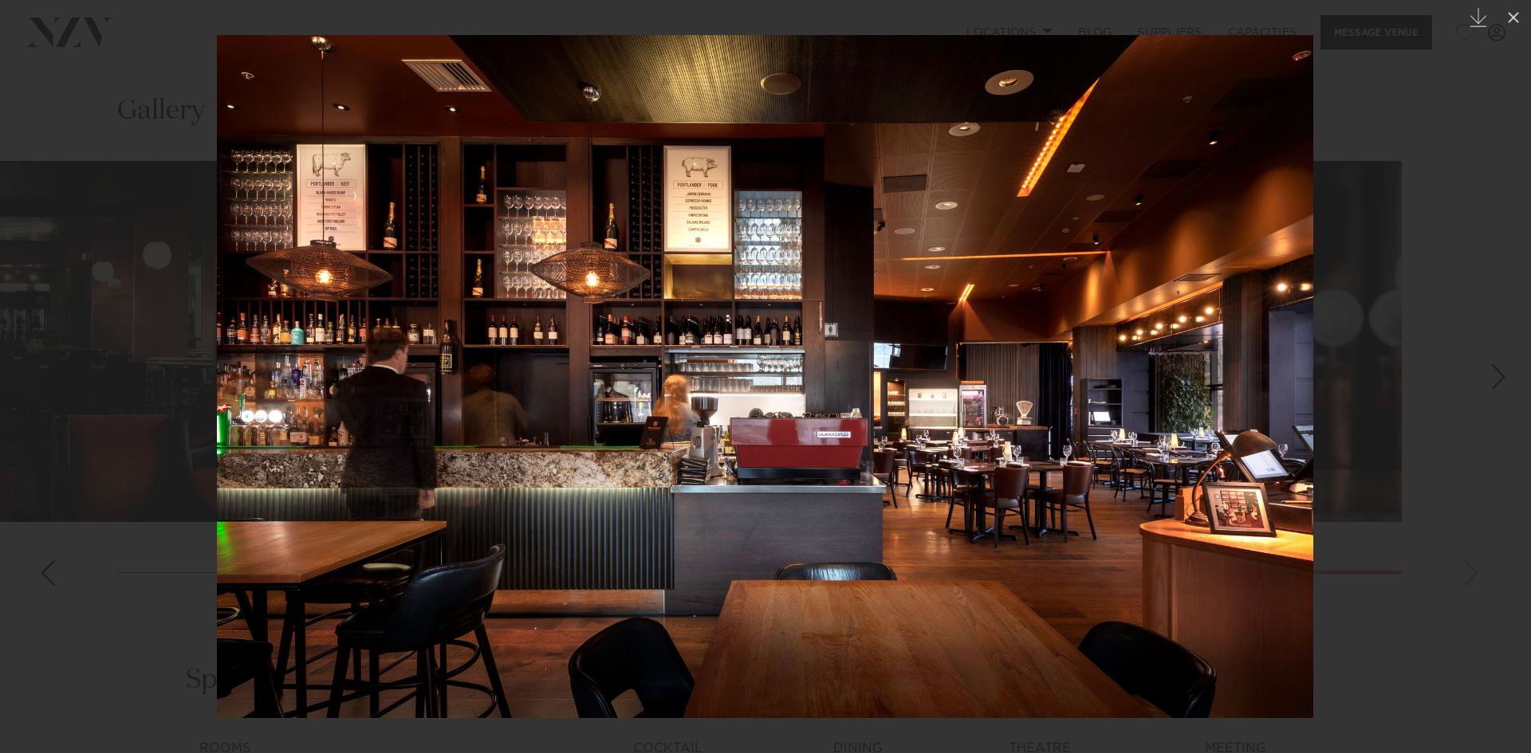
click at [1476, 171] on div at bounding box center [765, 376] width 1531 height 753
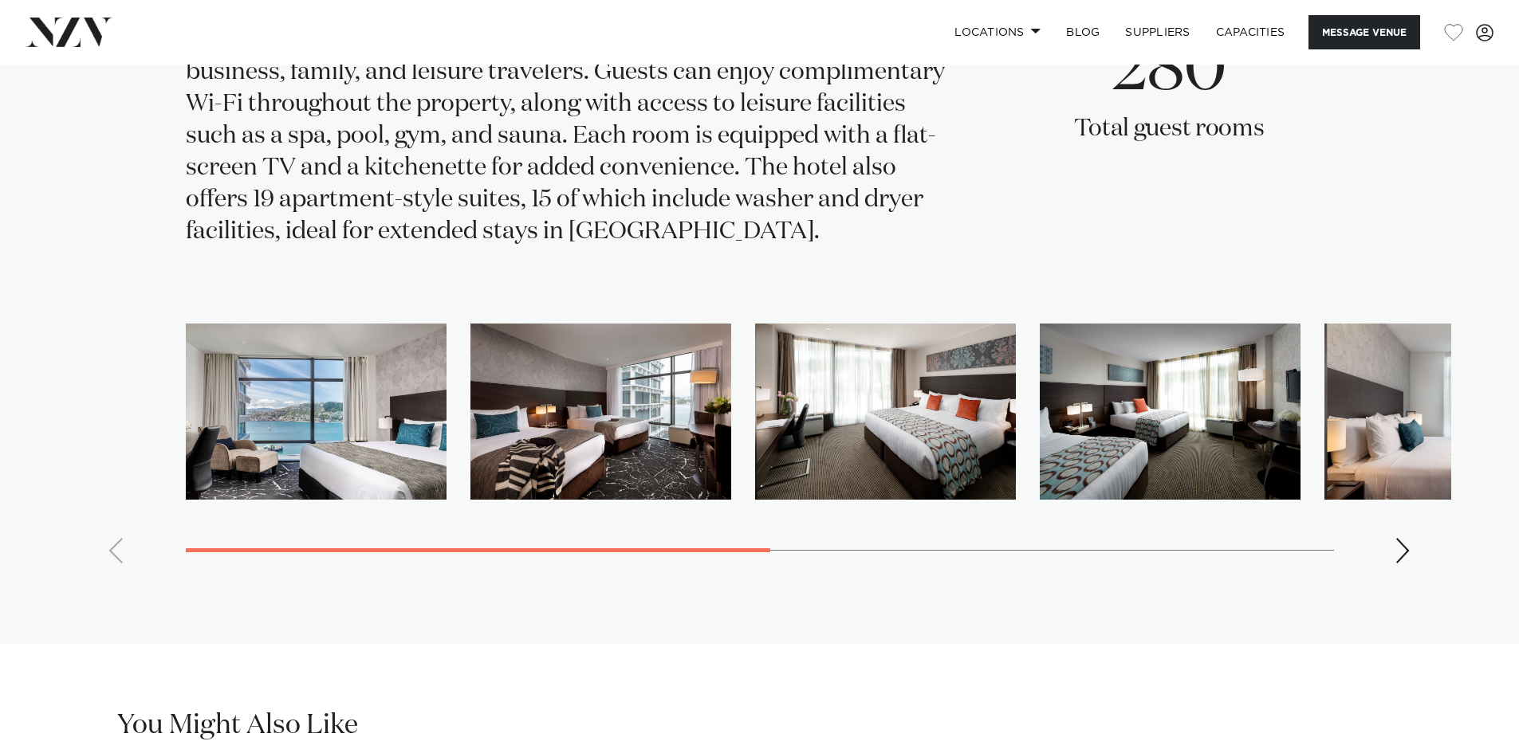
scroll to position [3029, 0]
click at [1395, 537] on div "Next slide" at bounding box center [1403, 550] width 16 height 26
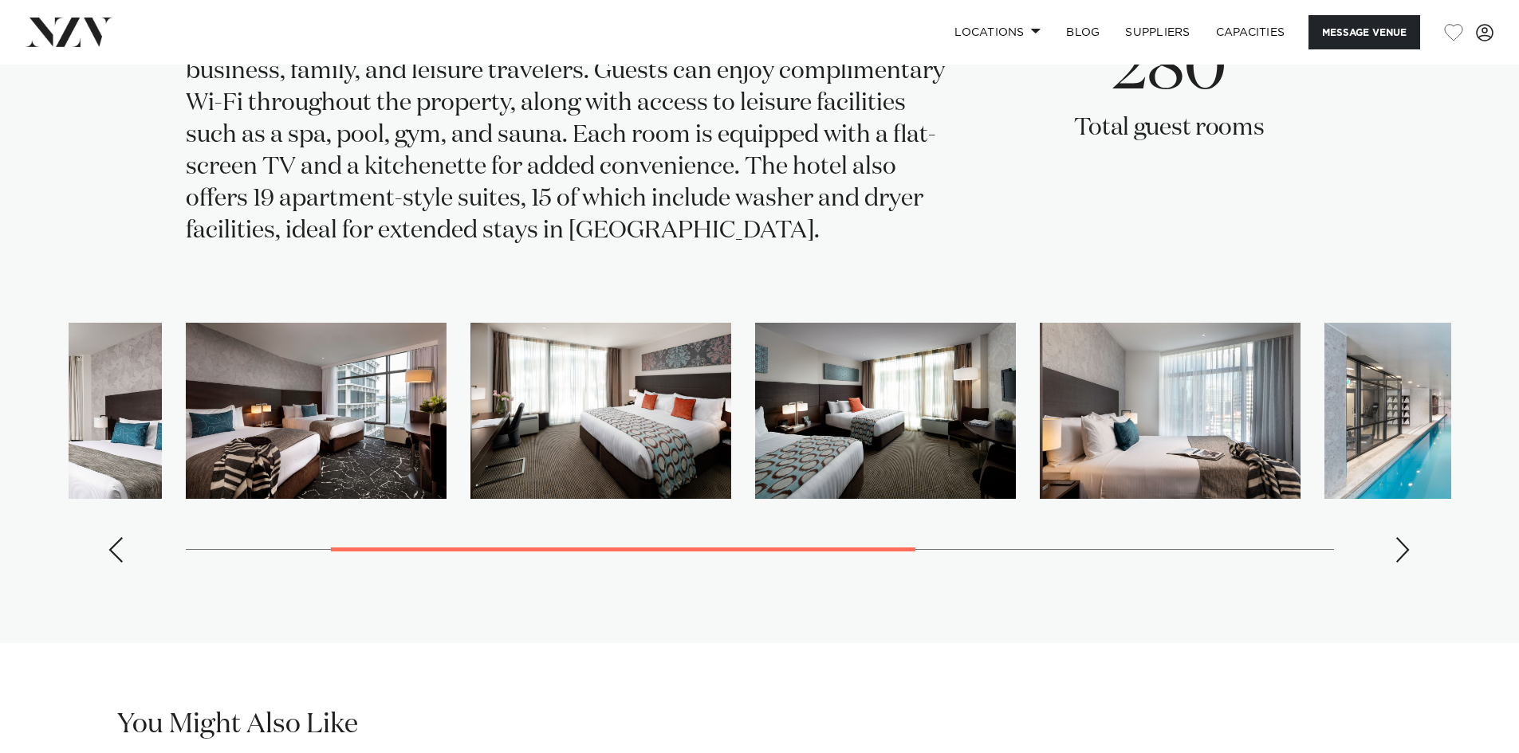
click at [1395, 537] on div "Next slide" at bounding box center [1403, 550] width 16 height 26
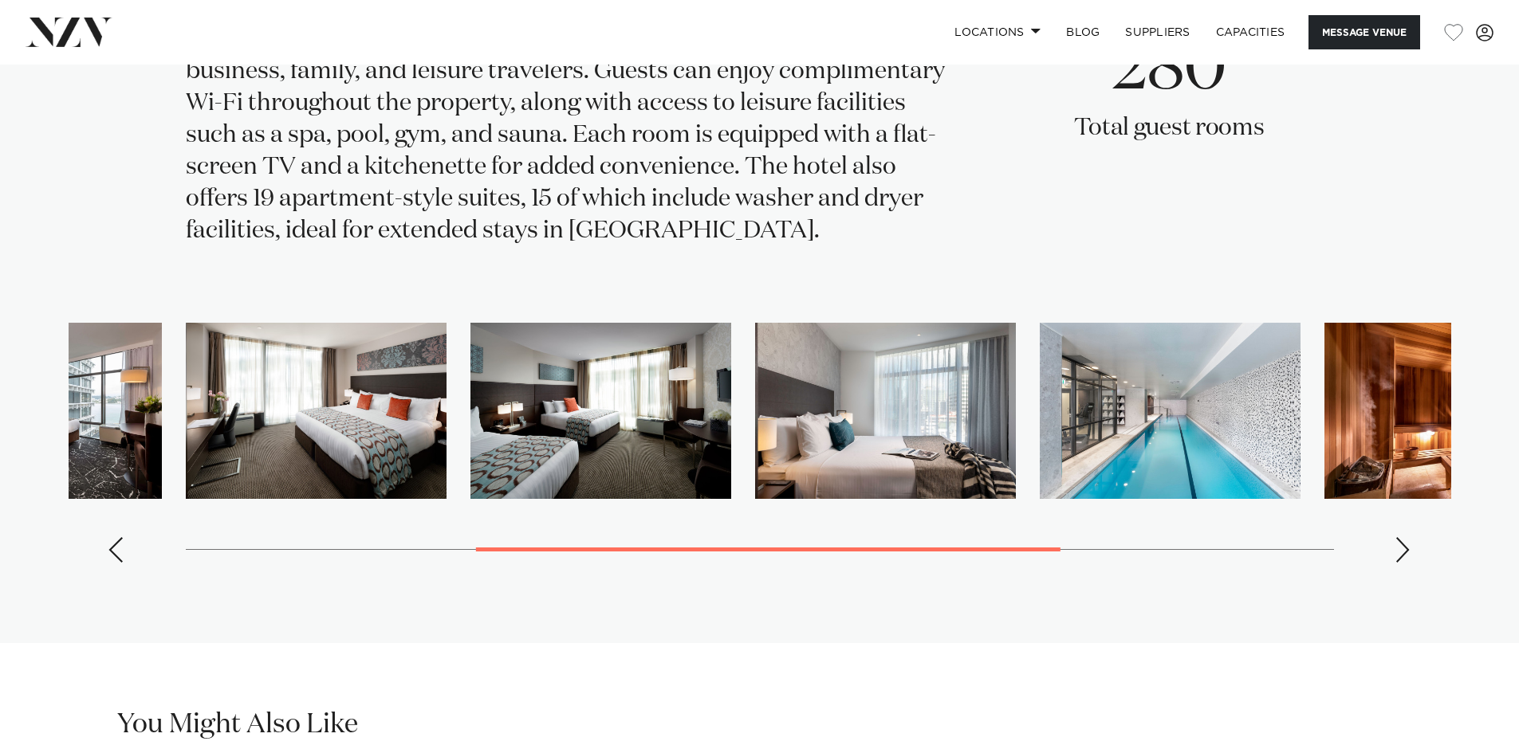
click at [1398, 537] on div "Next slide" at bounding box center [1403, 550] width 16 height 26
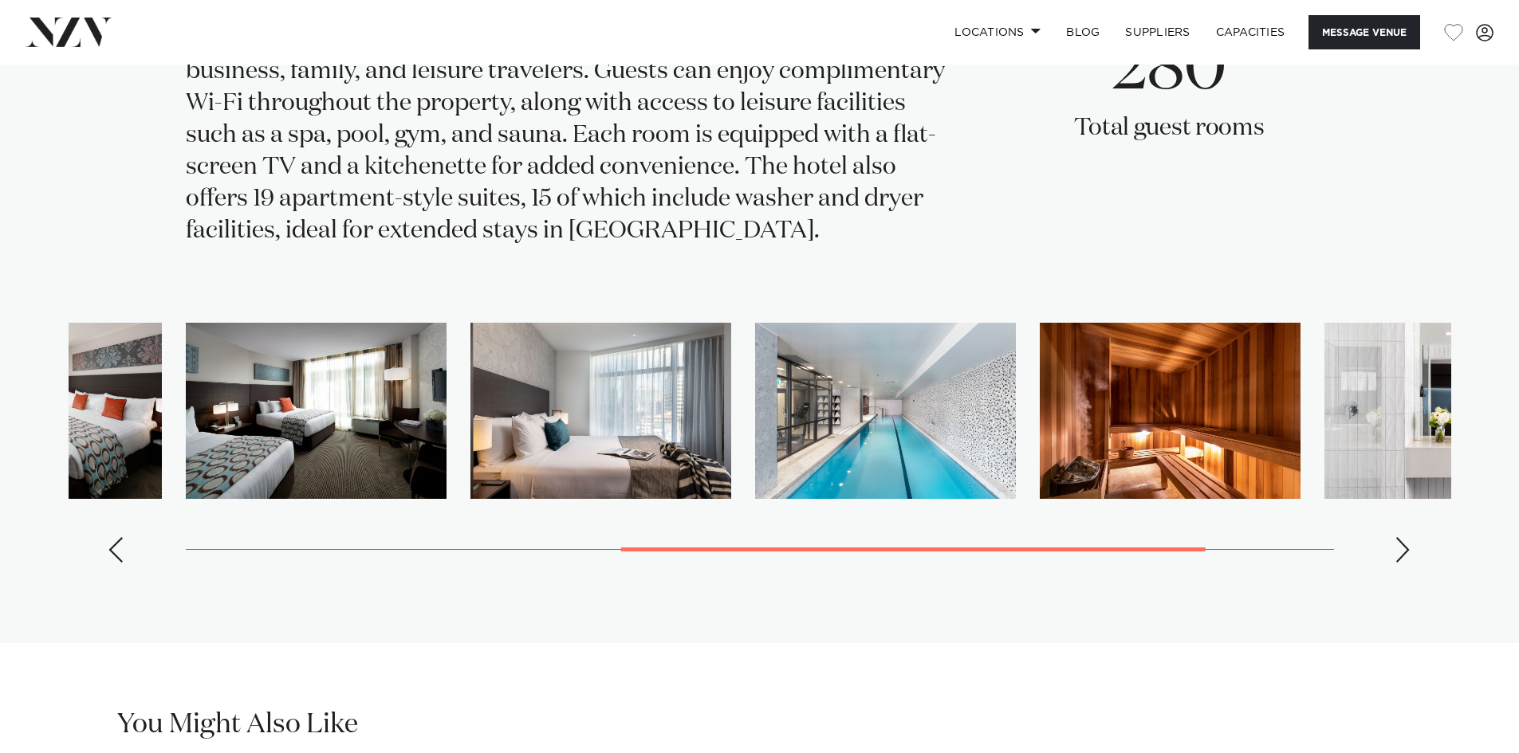
click at [1398, 537] on div "Next slide" at bounding box center [1403, 550] width 16 height 26
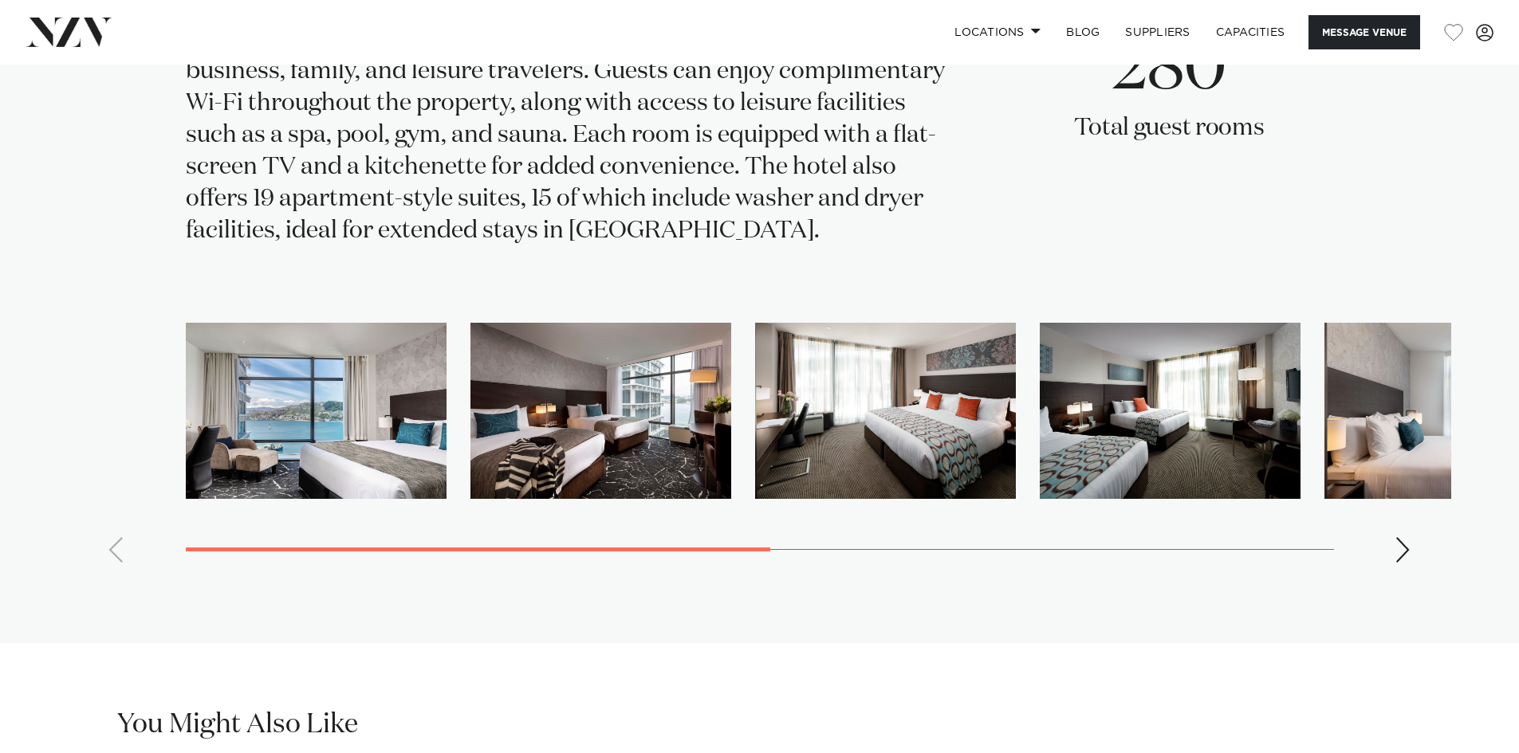
click at [395, 454] on swiper-container at bounding box center [760, 449] width 1382 height 253
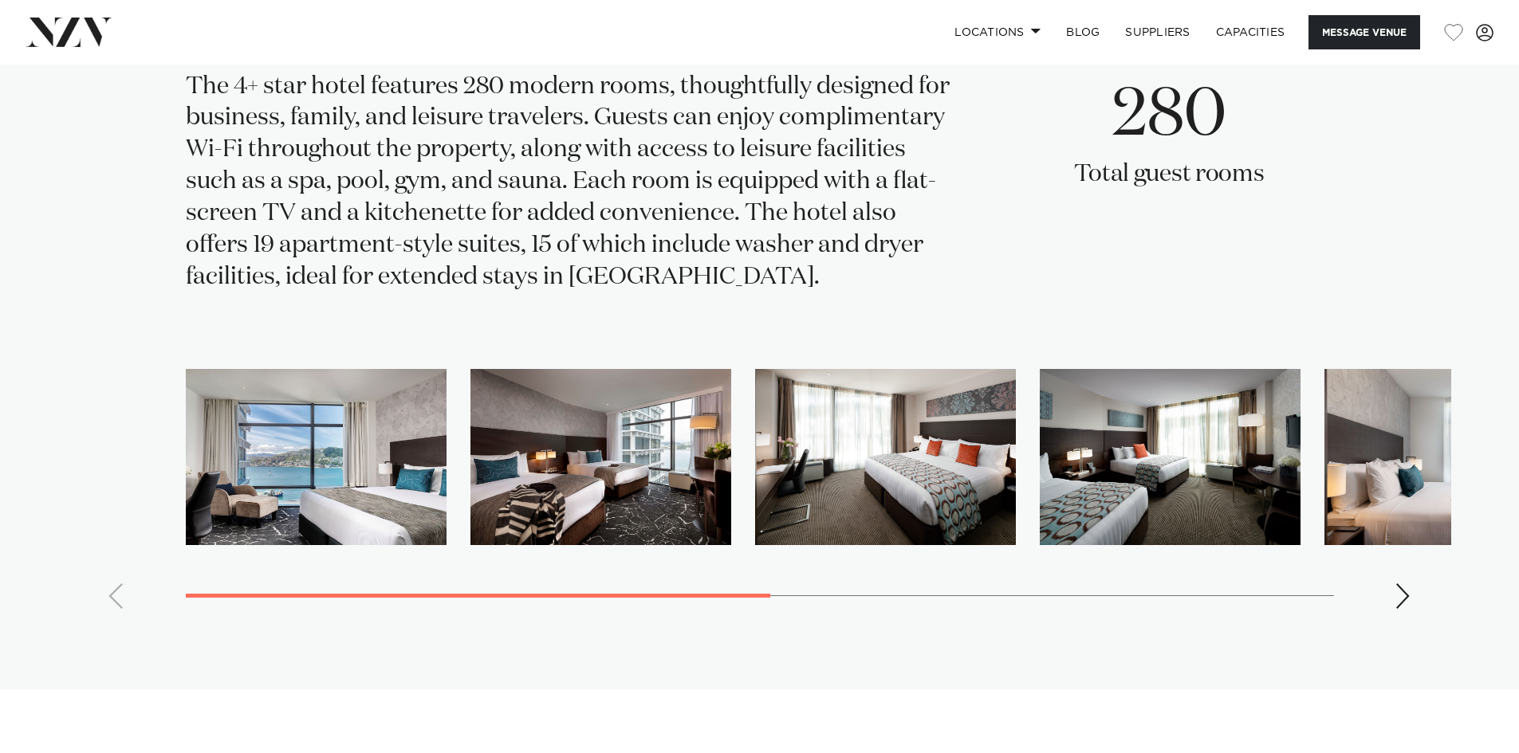
scroll to position [2982, 0]
click at [683, 555] on swiper-container at bounding box center [760, 496] width 1382 height 253
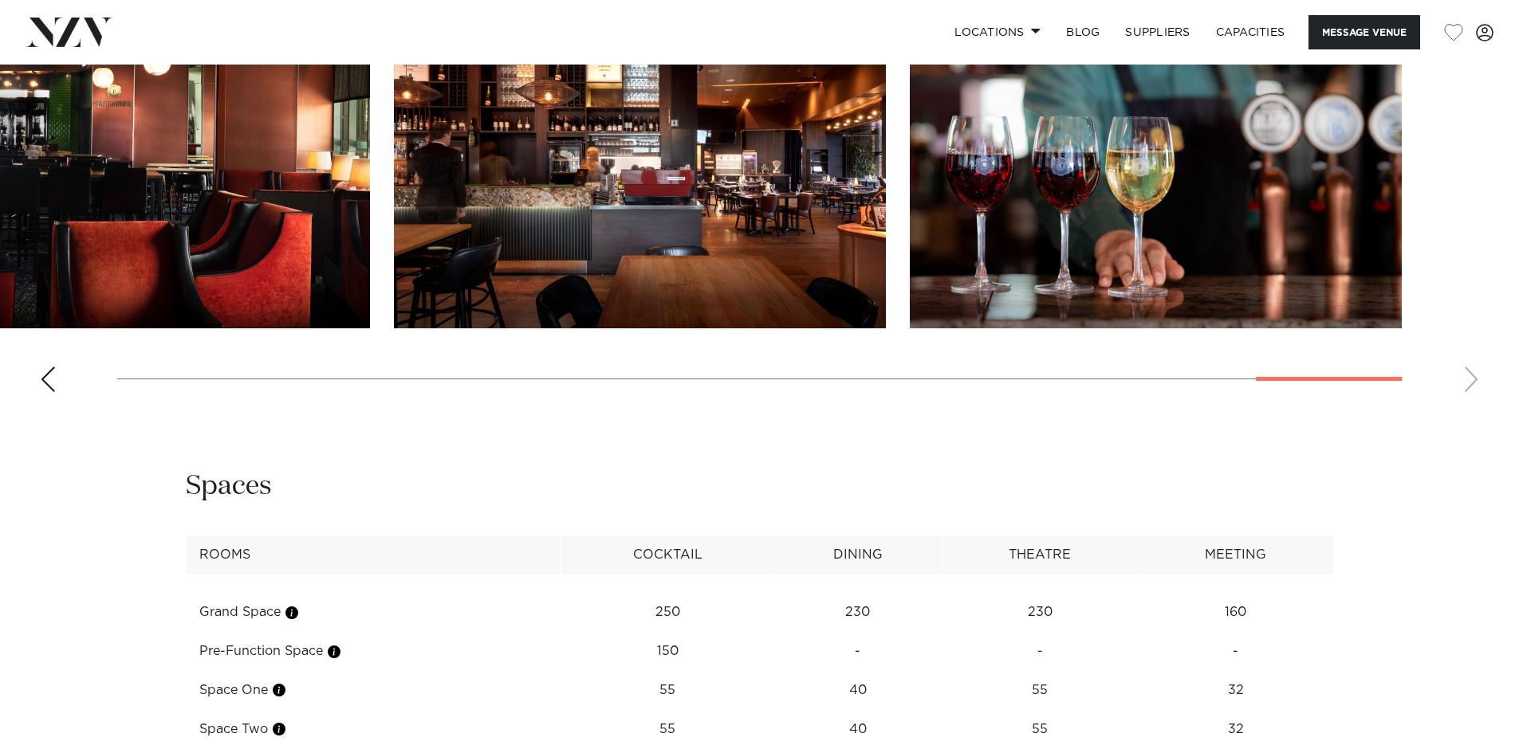
scroll to position [2026, 0]
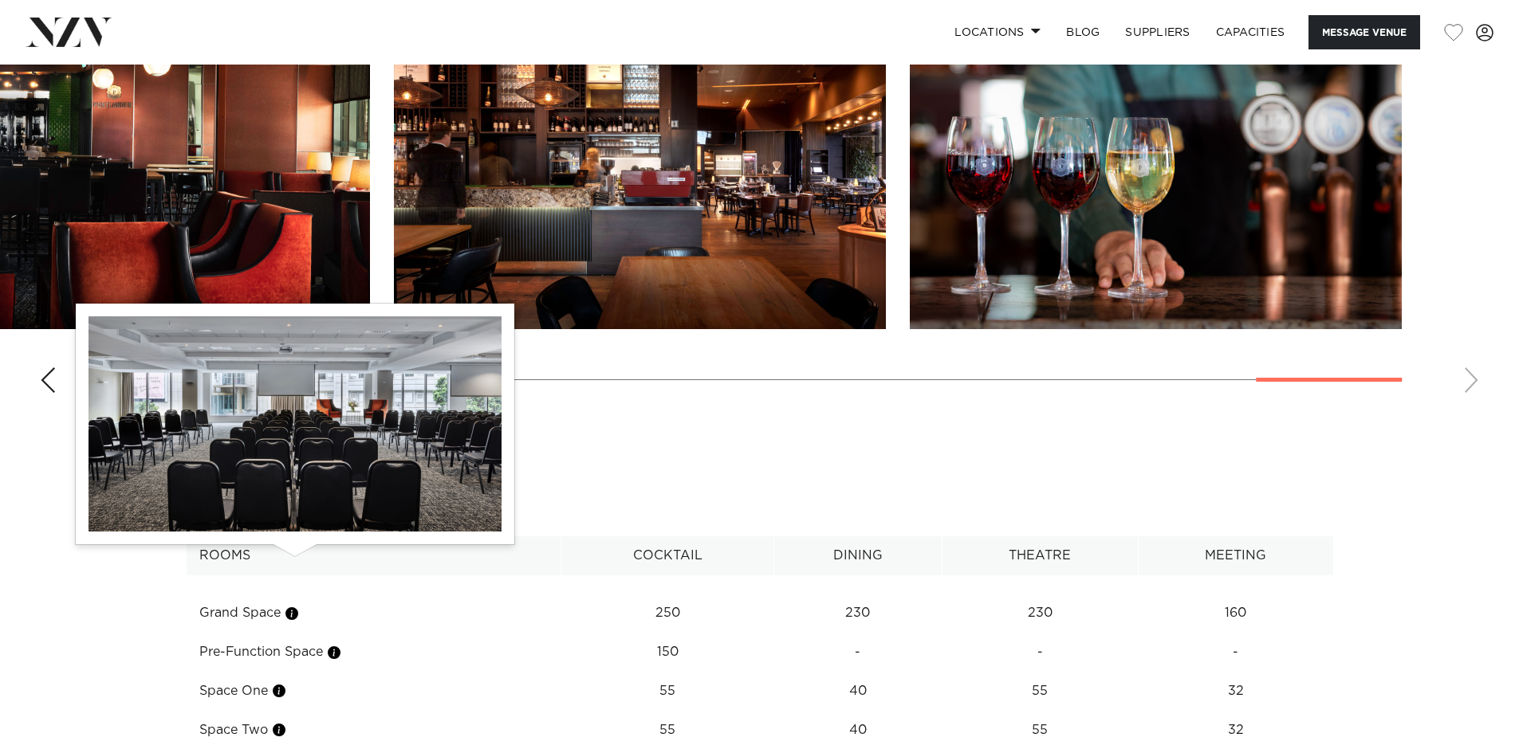
click at [293, 606] on button "button" at bounding box center [292, 614] width 16 height 16
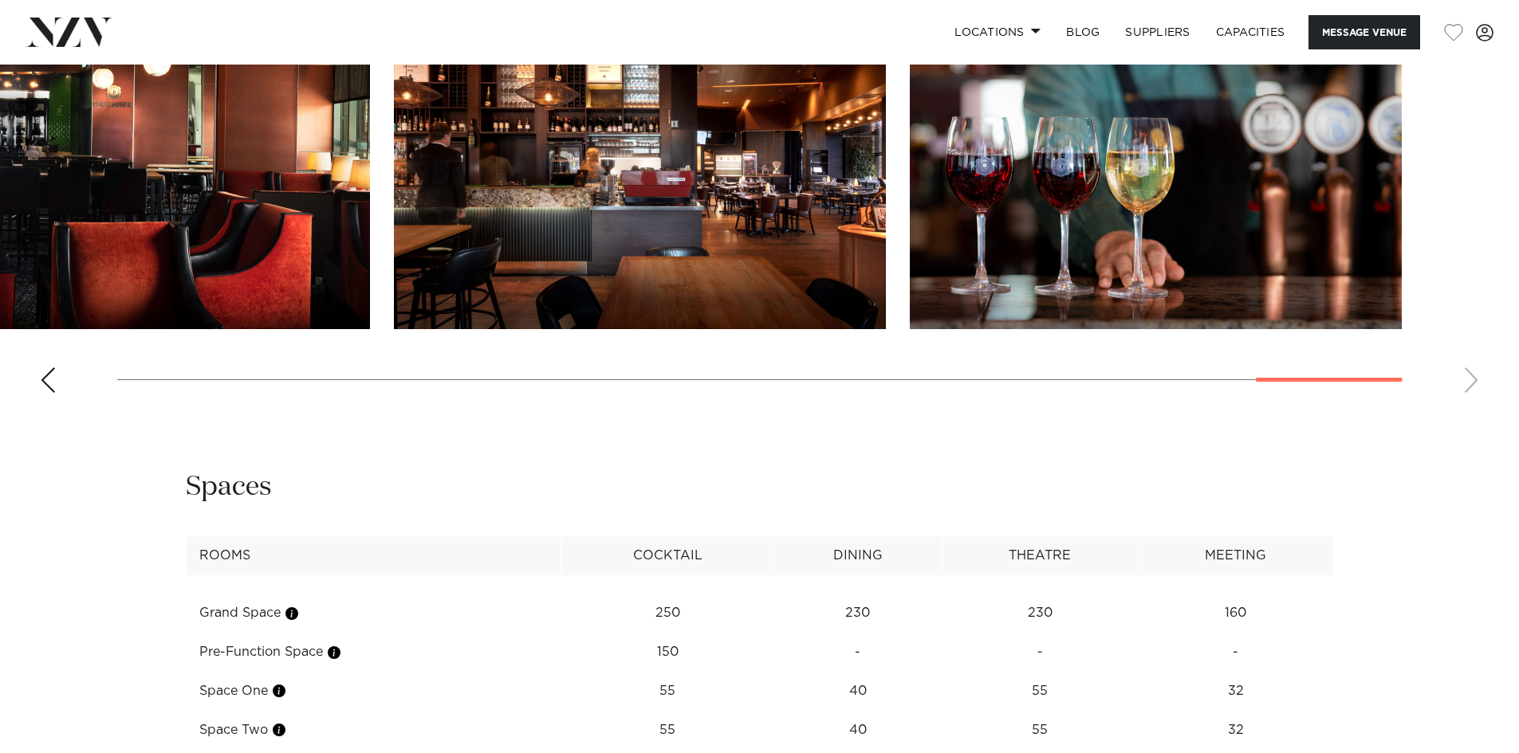
click at [786, 171] on img "21 / 22" at bounding box center [640, 148] width 492 height 361
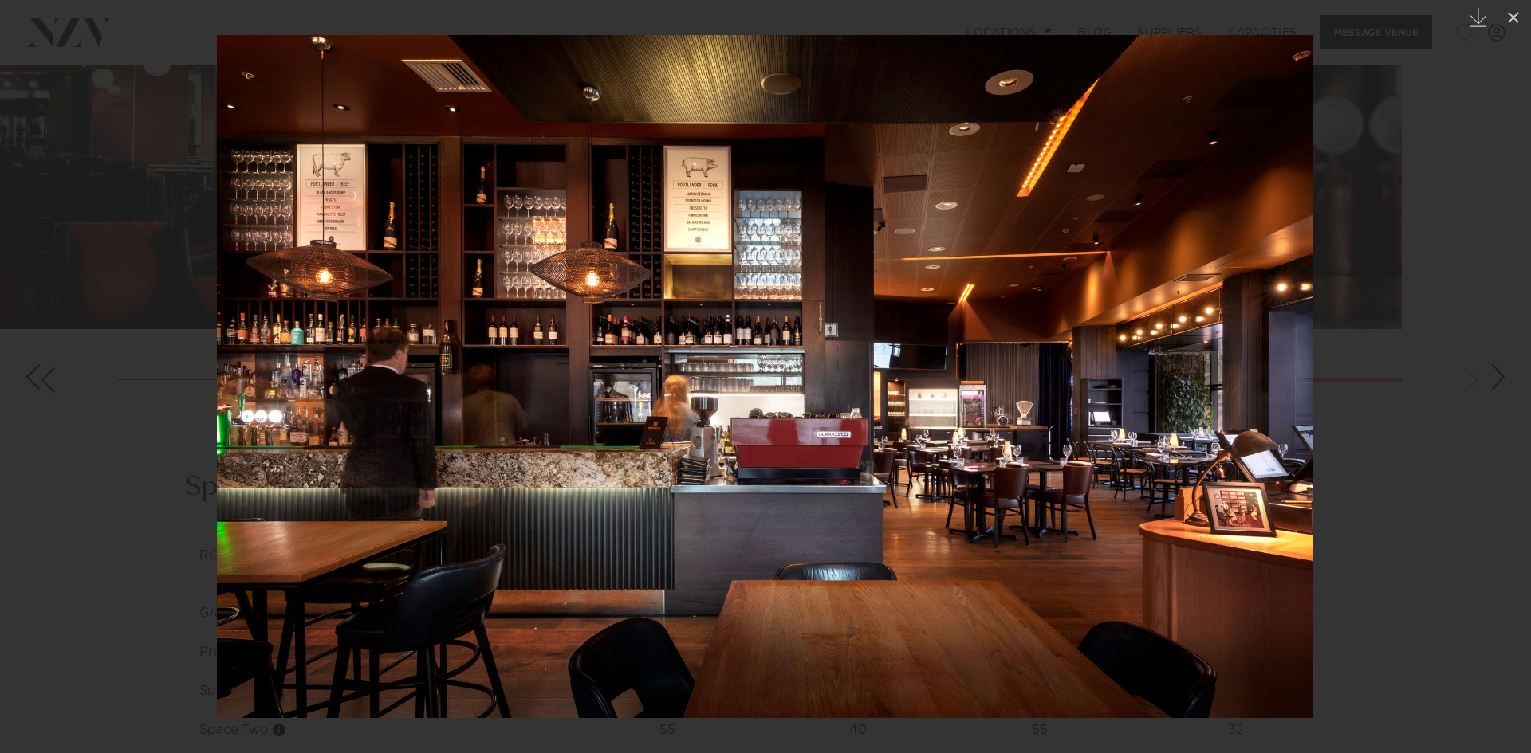
click at [1447, 368] on div at bounding box center [765, 376] width 1531 height 753
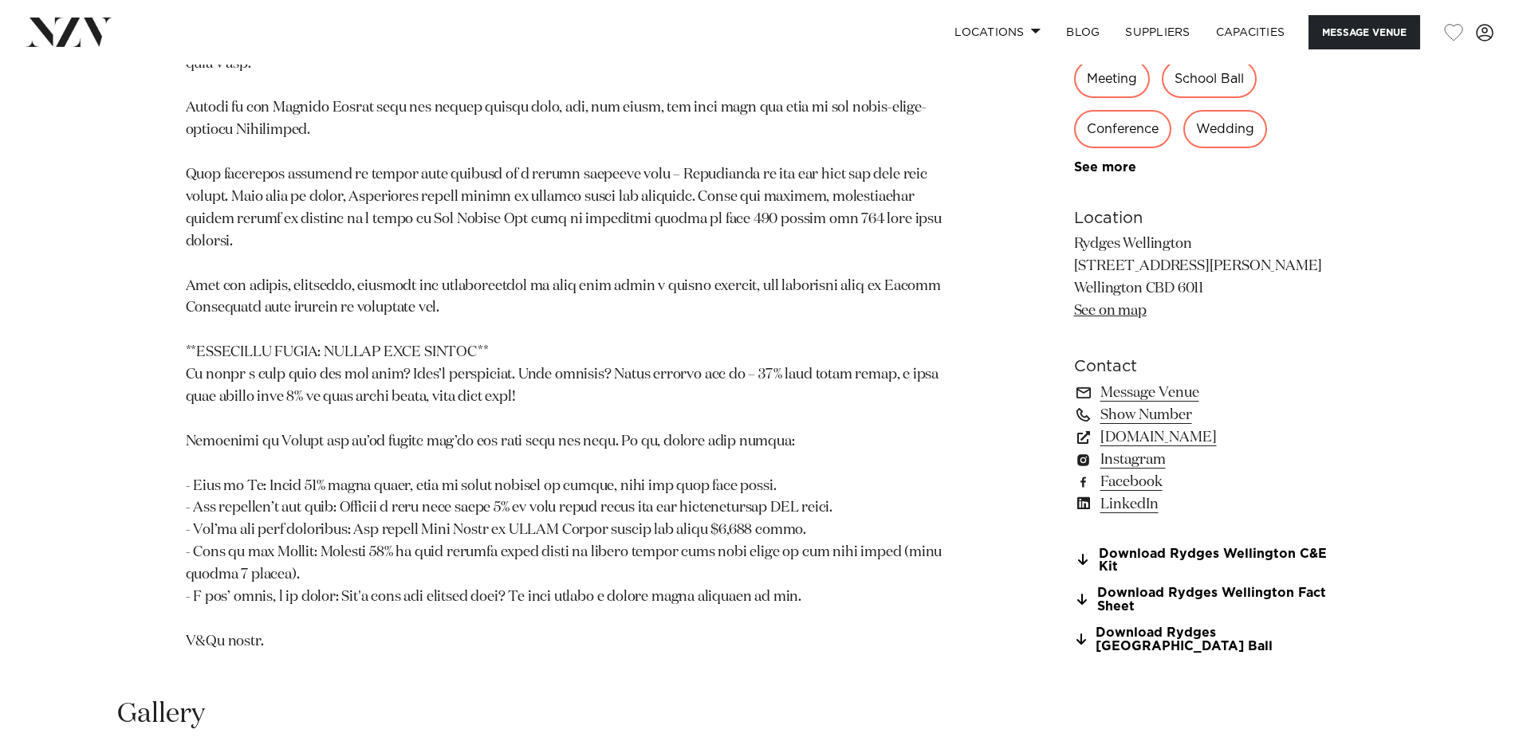
scroll to position [1229, 0]
